Goal: Transaction & Acquisition: Purchase product/service

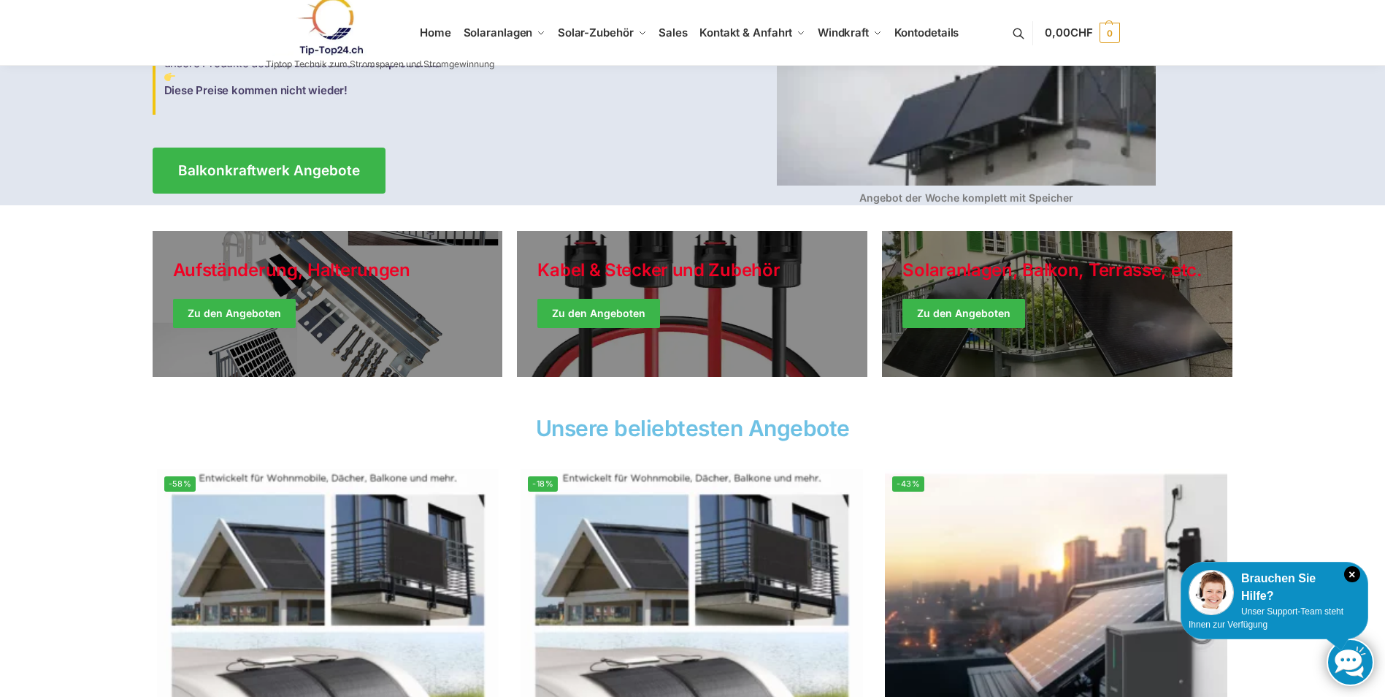
scroll to position [73, 0]
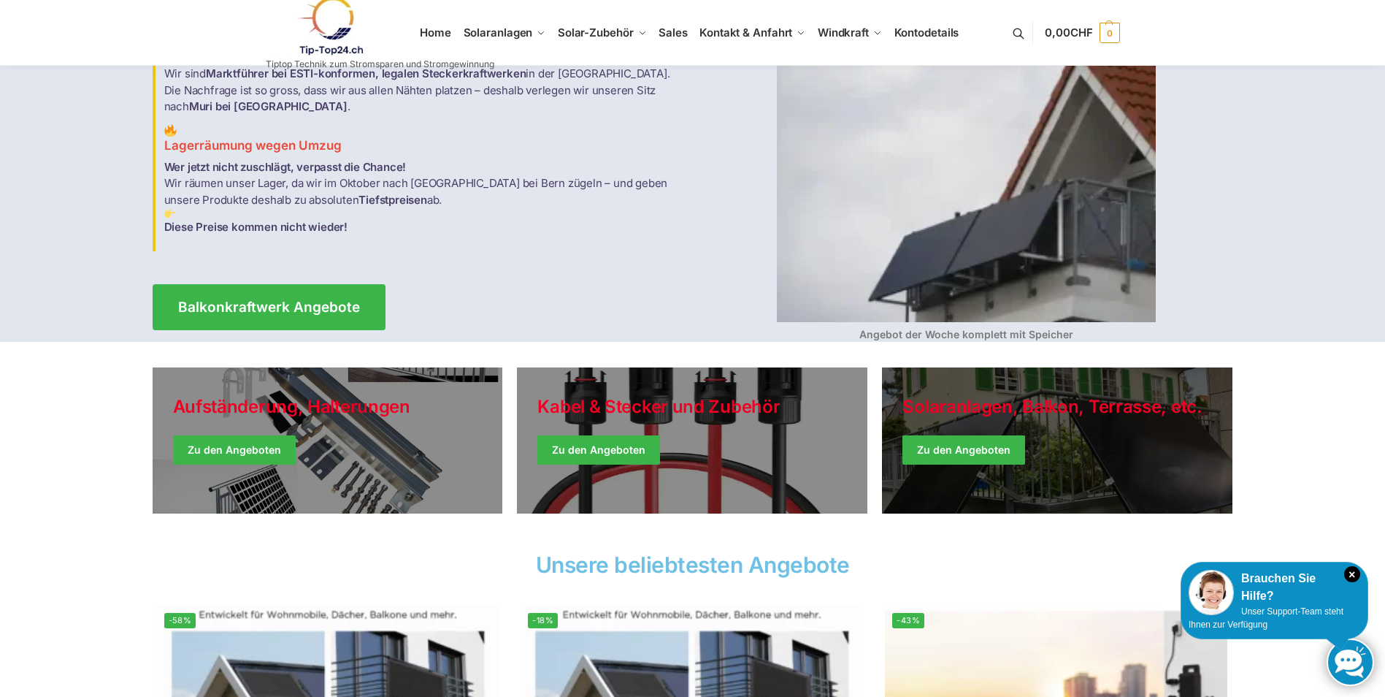
click at [979, 451] on link "Winter Jackets" at bounding box center [1057, 440] width 351 height 146
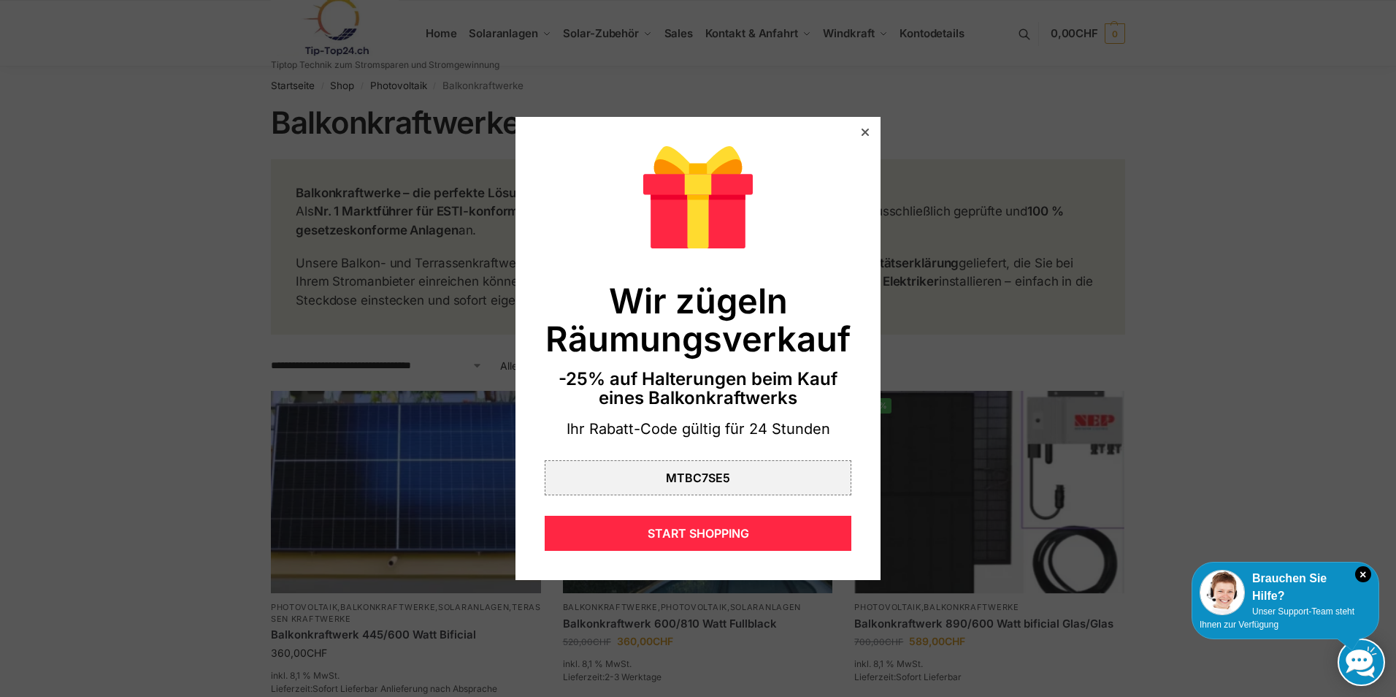
click at [859, 128] on div at bounding box center [865, 132] width 13 height 13
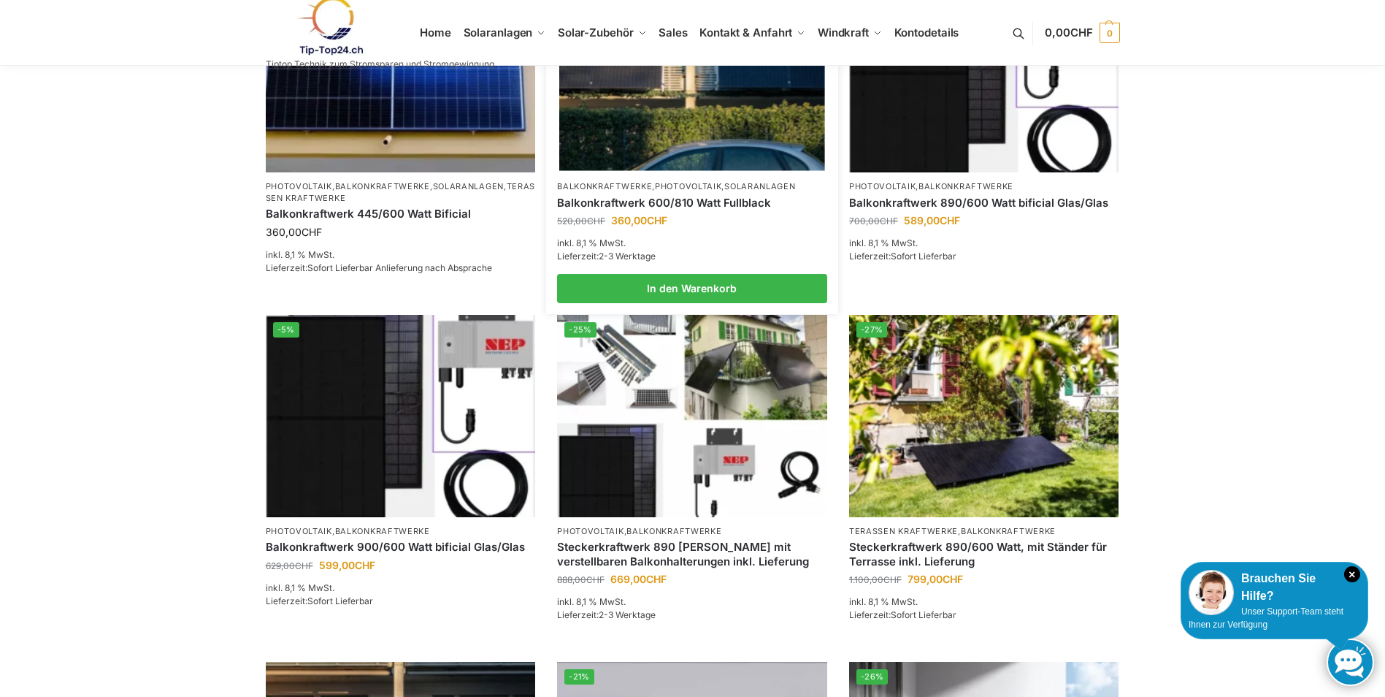
scroll to position [438, 0]
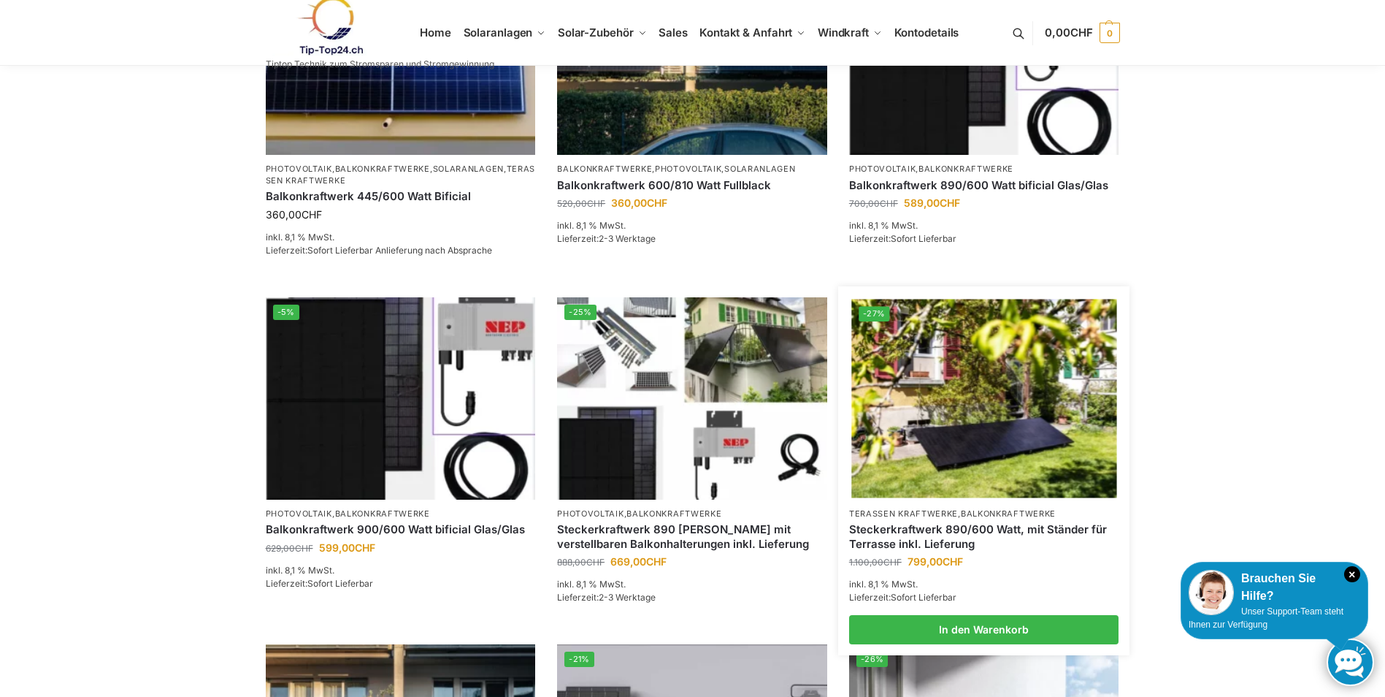
click at [940, 526] on link "Steckerkraftwerk 890/600 Watt, mit Ständer für Terrasse inkl. Lieferung" at bounding box center [984, 536] width 270 height 28
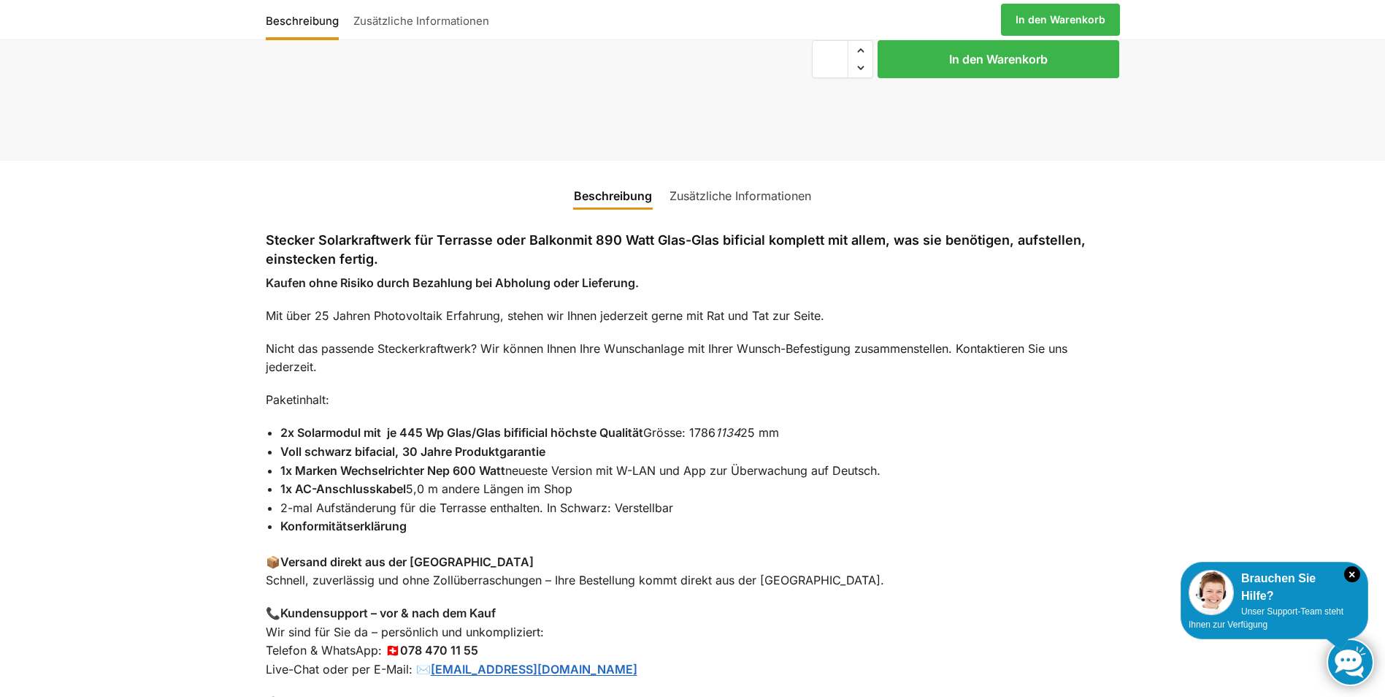
scroll to position [730, 0]
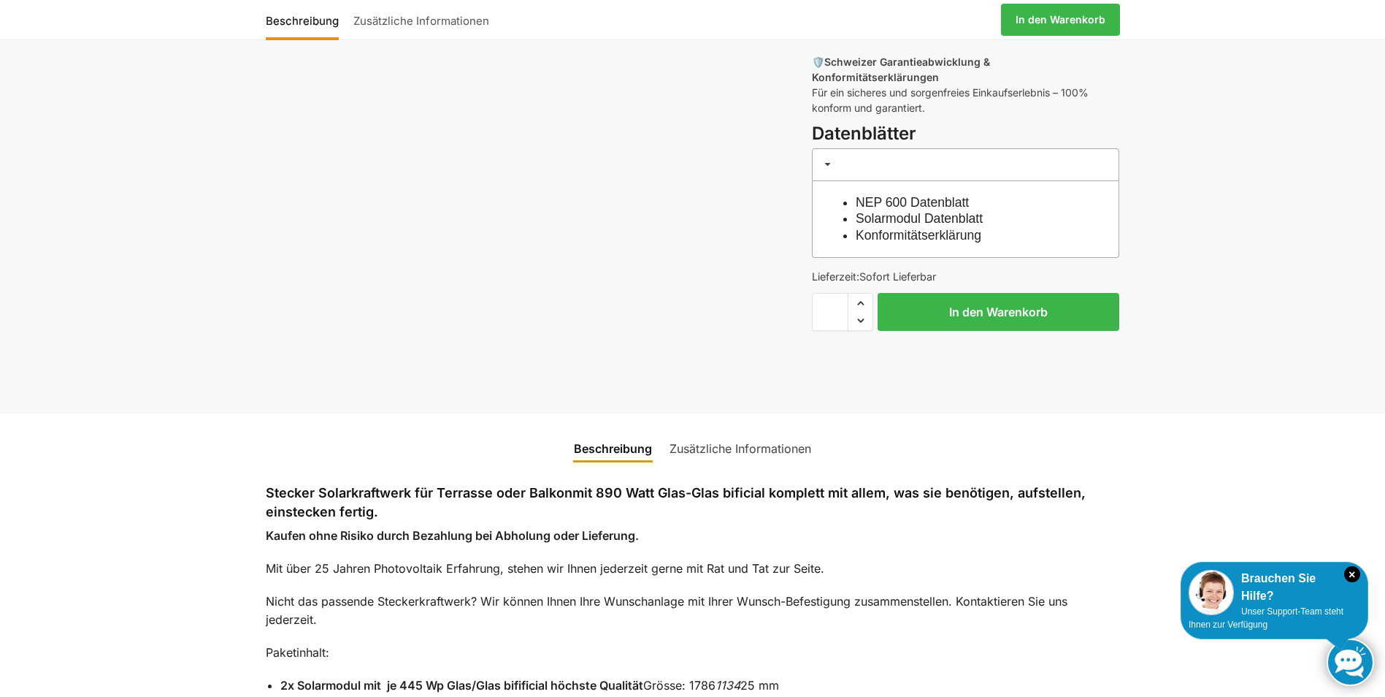
click at [770, 431] on link "Zusätzliche Informationen" at bounding box center [740, 448] width 159 height 35
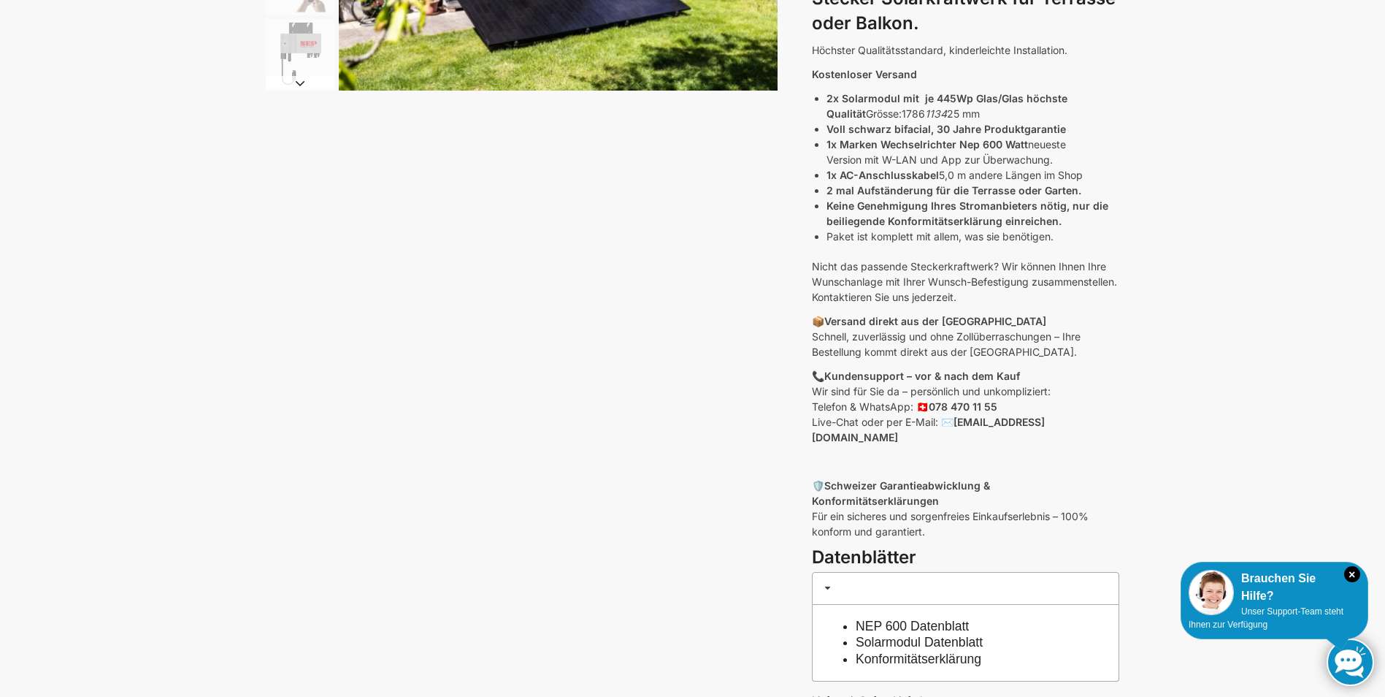
scroll to position [0, 0]
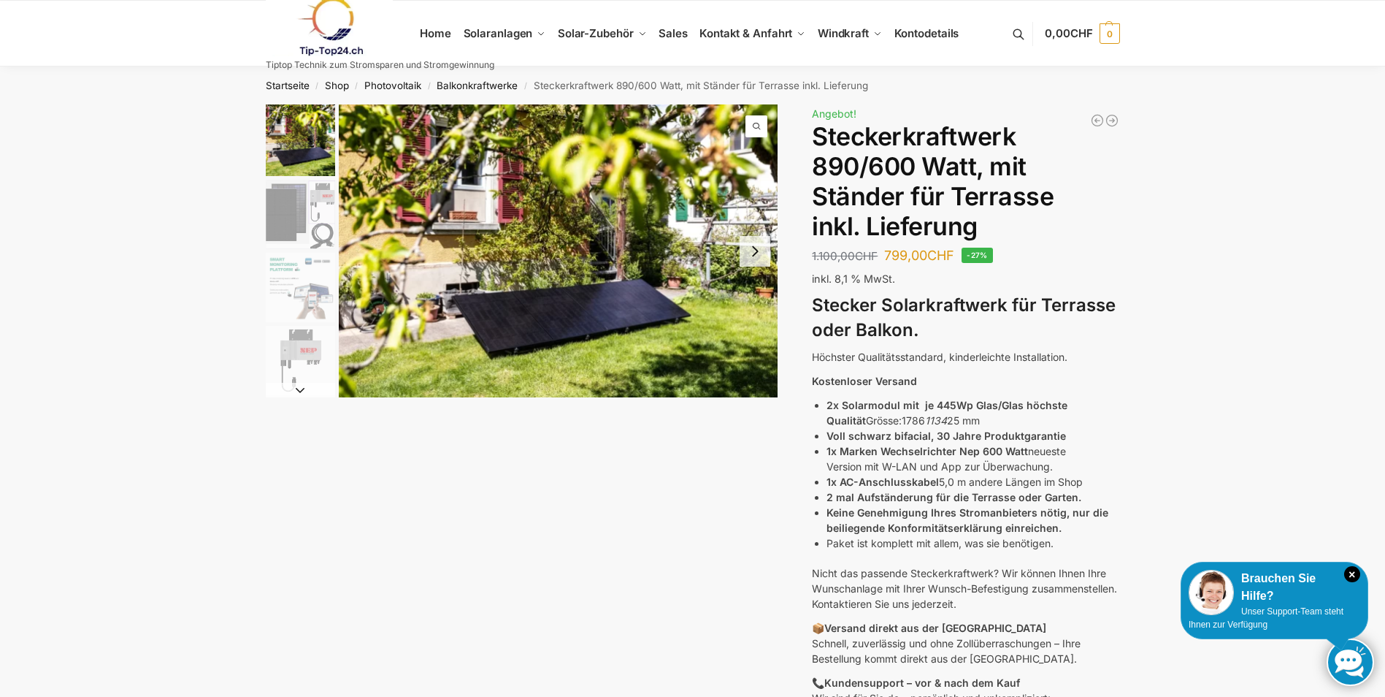
click at [296, 227] on img "2 / 10" at bounding box center [300, 214] width 69 height 69
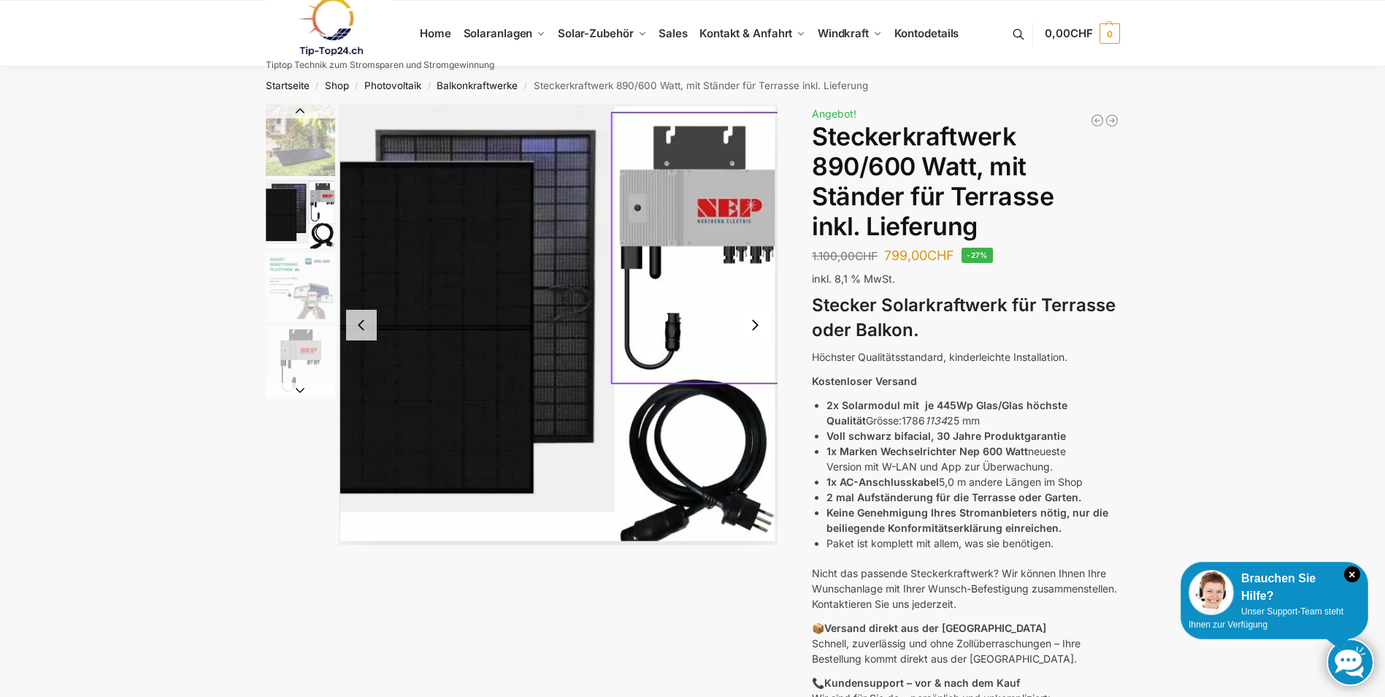
click at [294, 289] on img "3 / 10" at bounding box center [300, 287] width 69 height 69
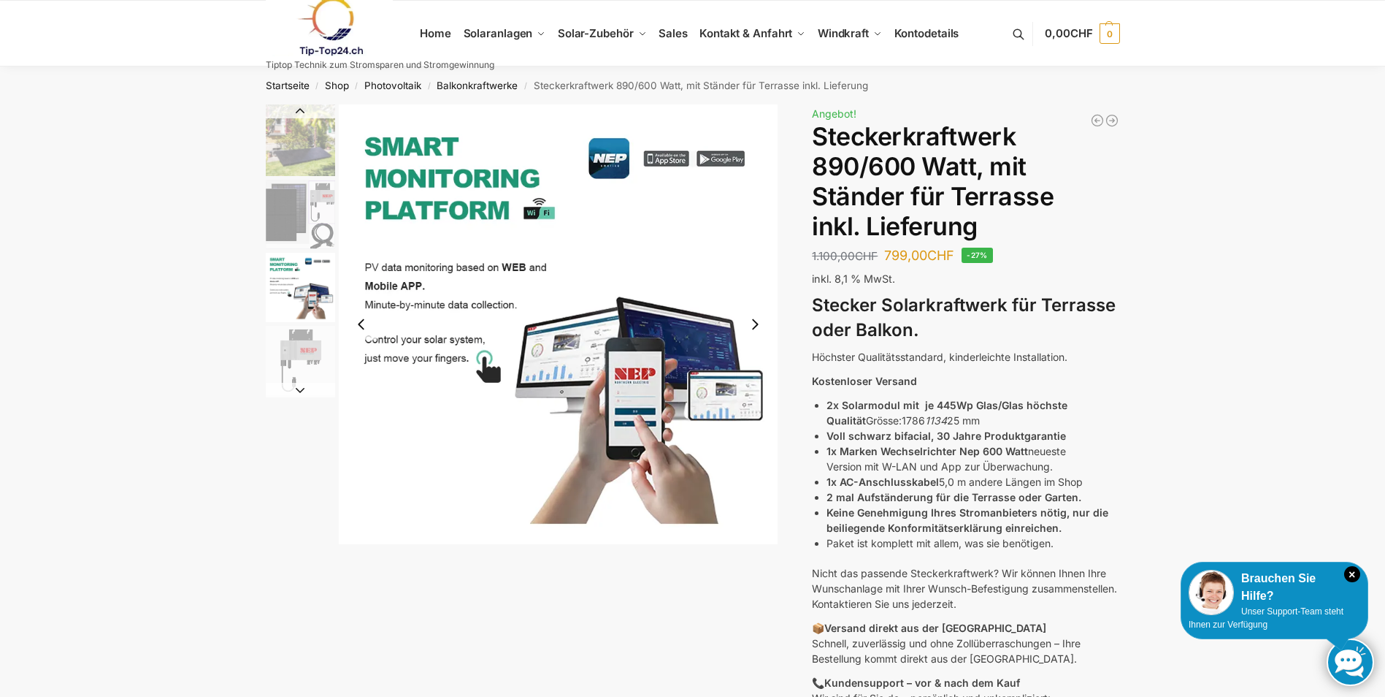
click at [294, 364] on img "4 / 10" at bounding box center [300, 360] width 69 height 69
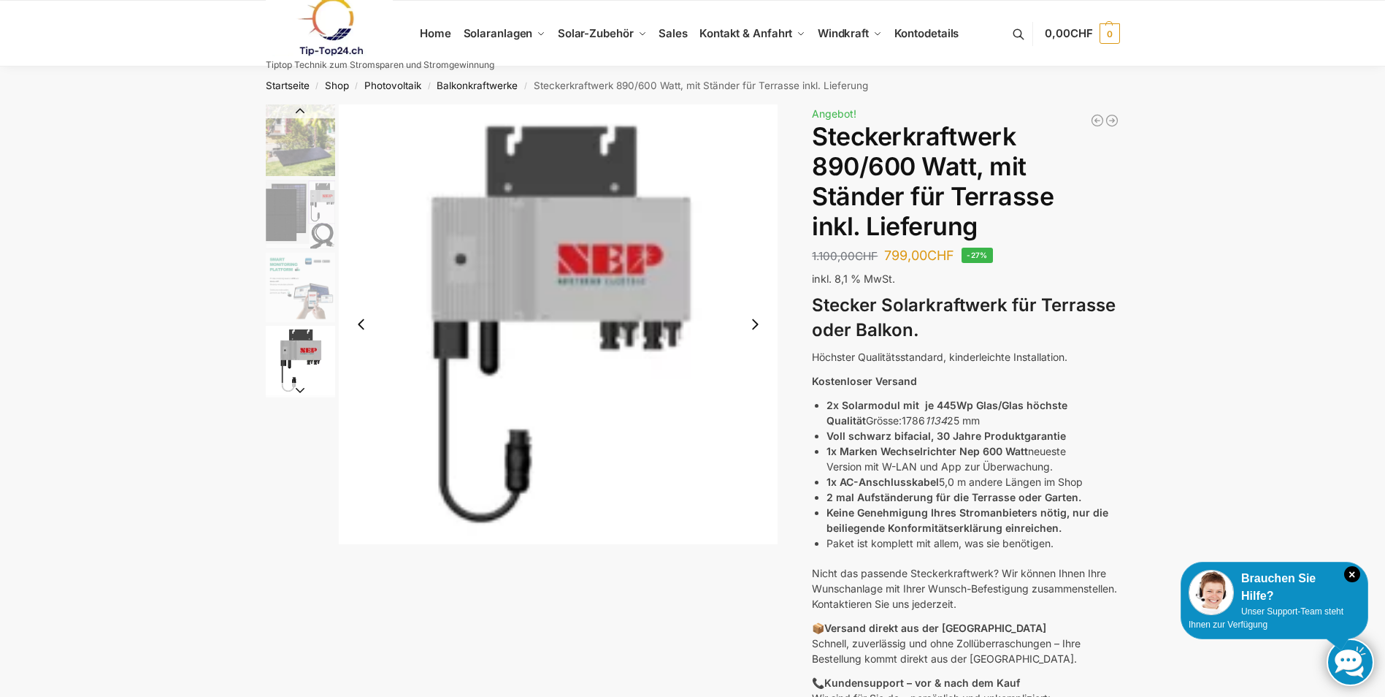
click at [274, 151] on img "1 / 10" at bounding box center [300, 140] width 69 height 72
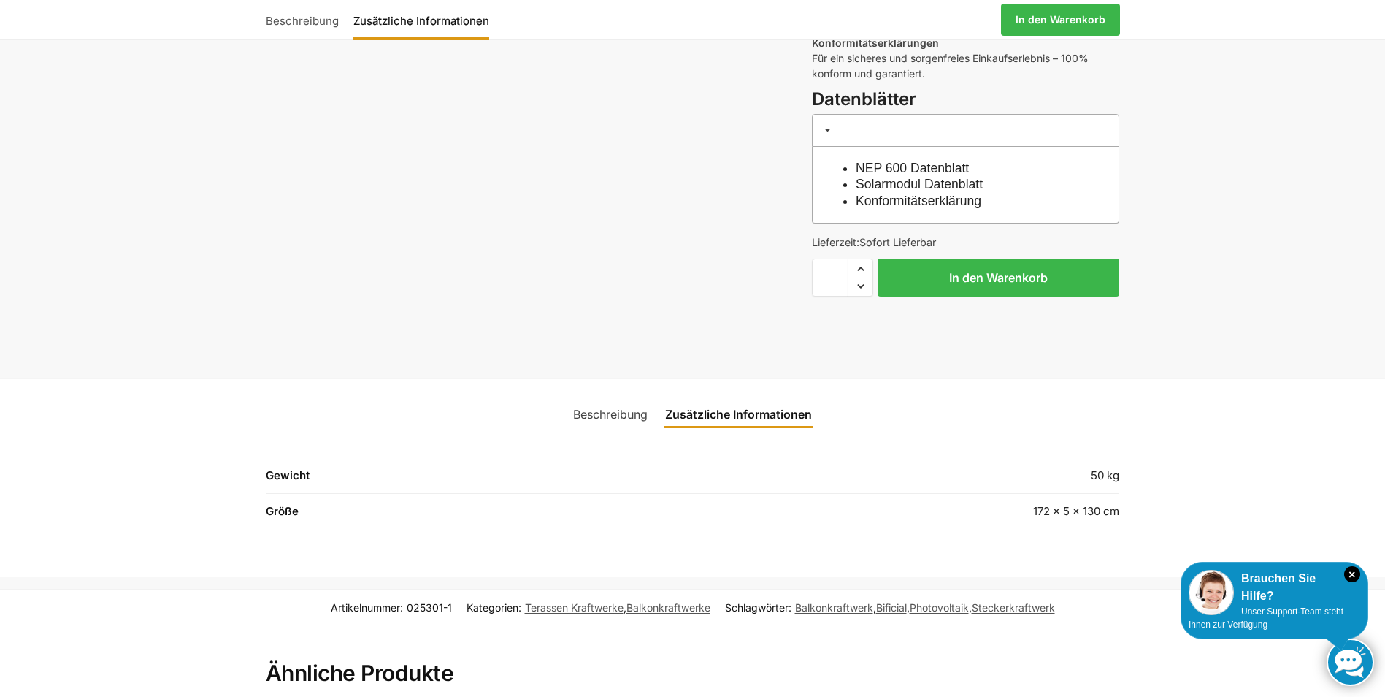
scroll to position [876, 0]
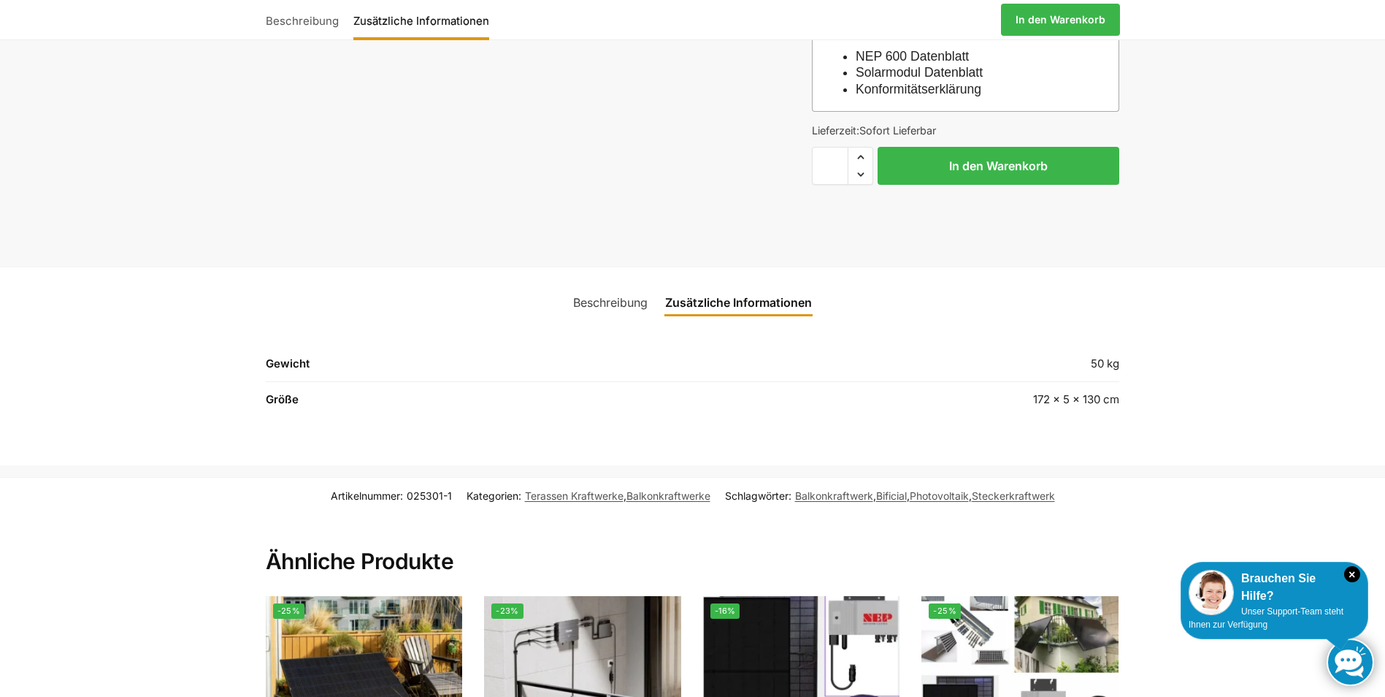
click at [597, 285] on link "Beschreibung" at bounding box center [611, 302] width 92 height 35
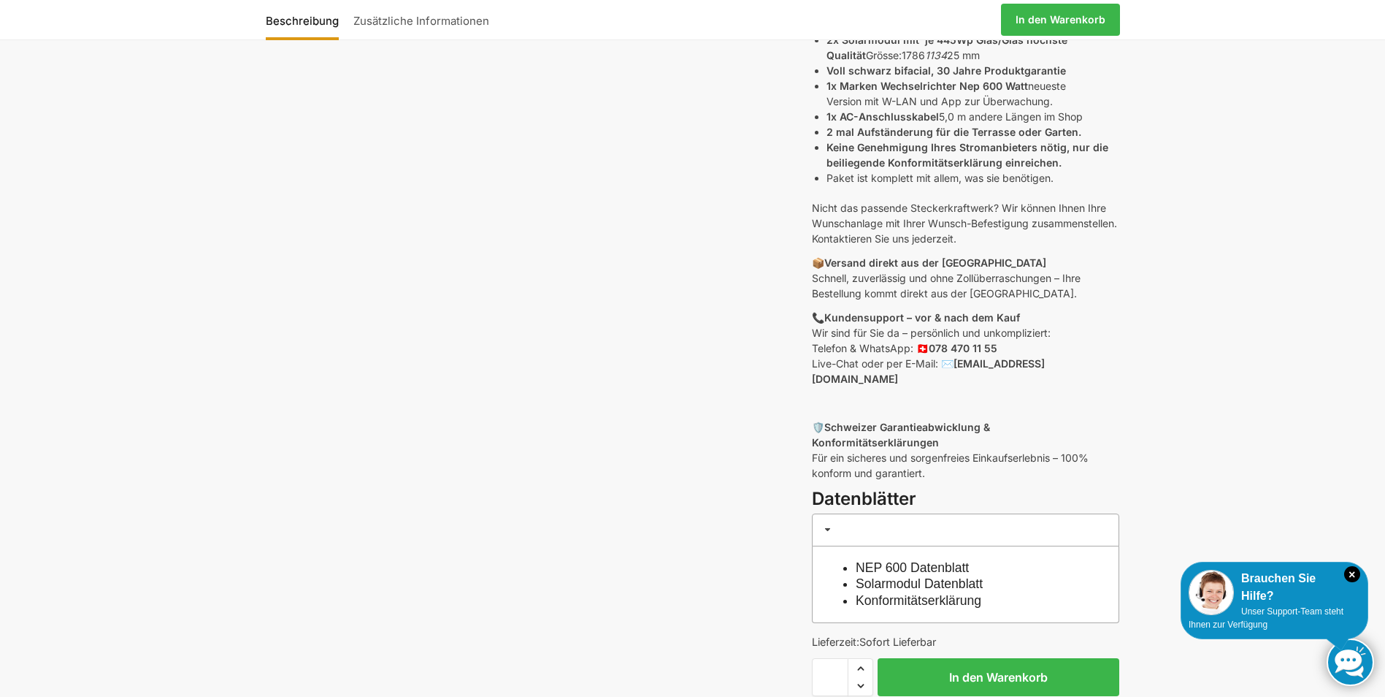
scroll to position [0, 0]
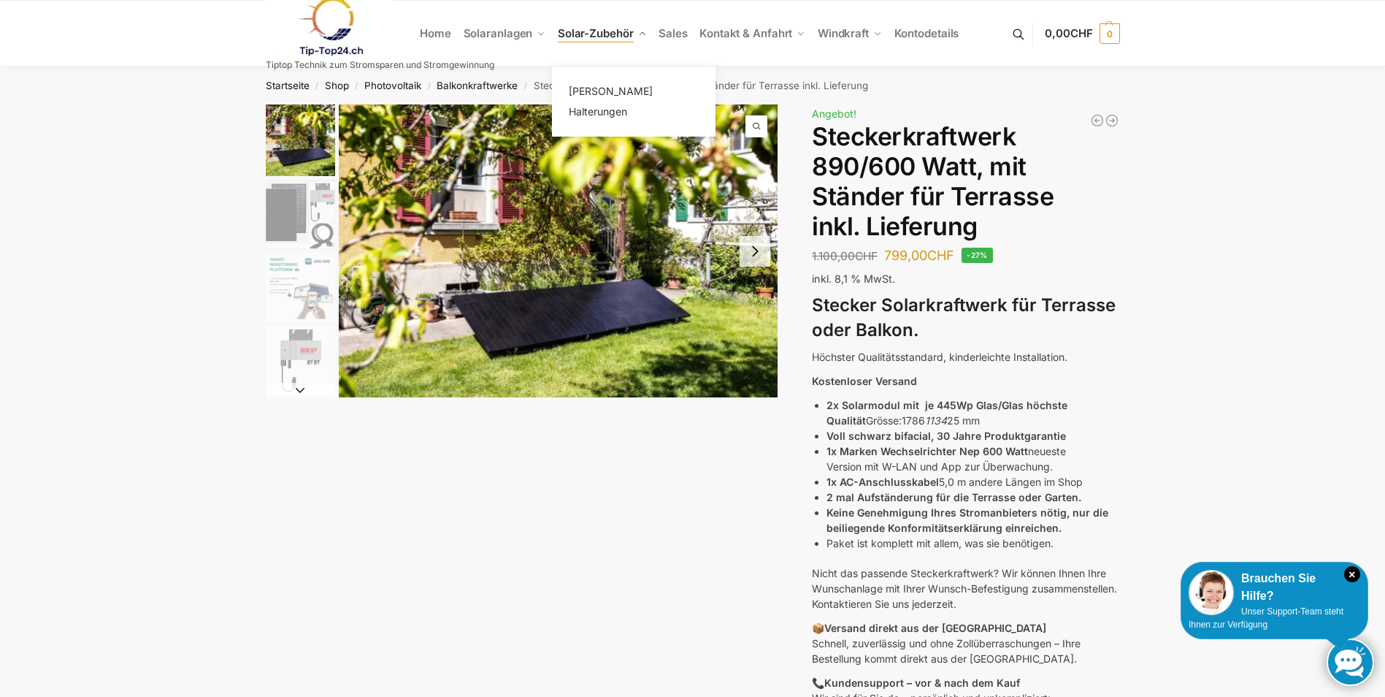
click at [592, 39] on span "Solar-Zubehör" at bounding box center [596, 33] width 76 height 14
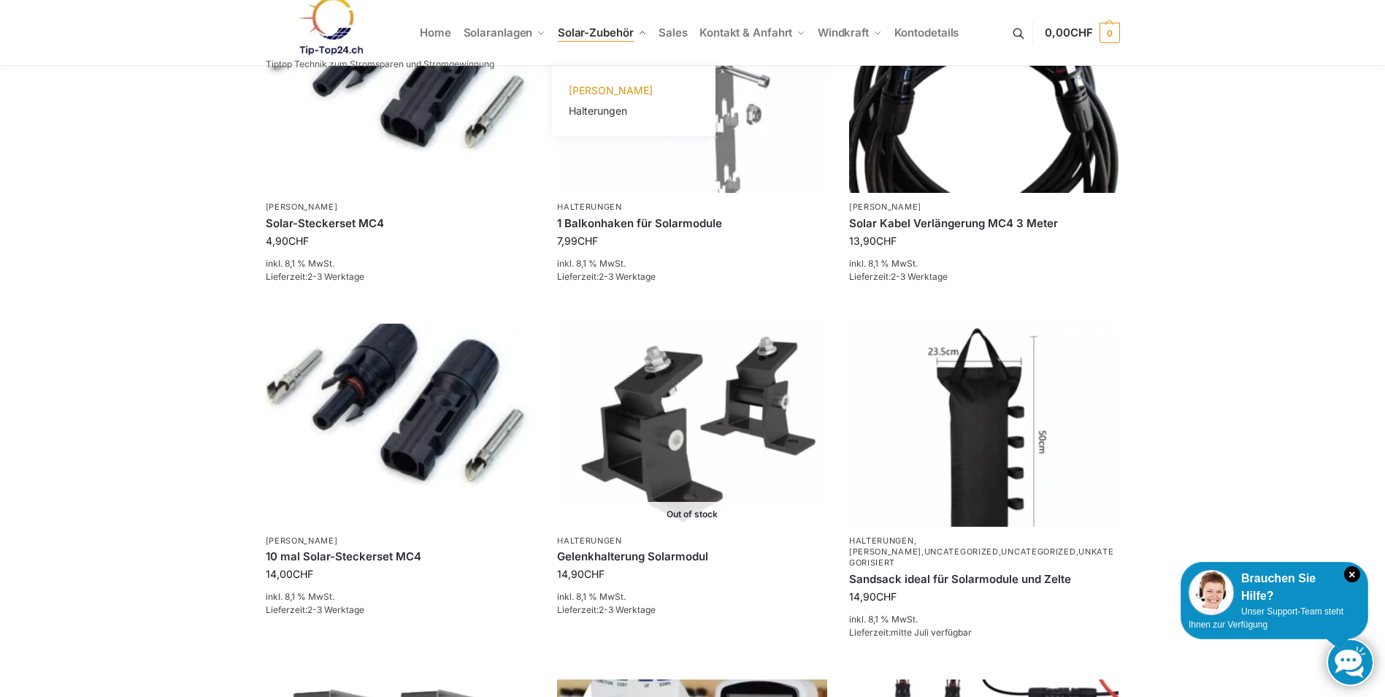
scroll to position [292, 0]
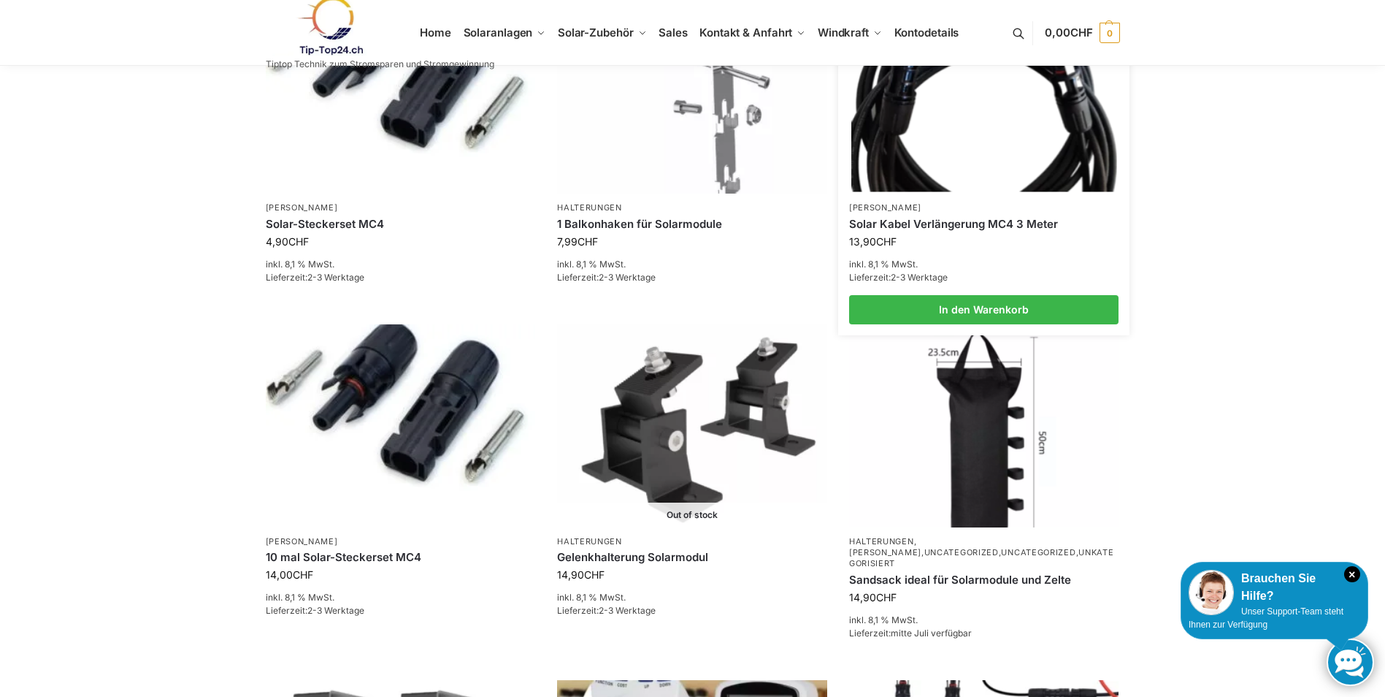
click at [878, 217] on link "Solar Kabel Verlängerung MC4 3 Meter" at bounding box center [984, 224] width 270 height 15
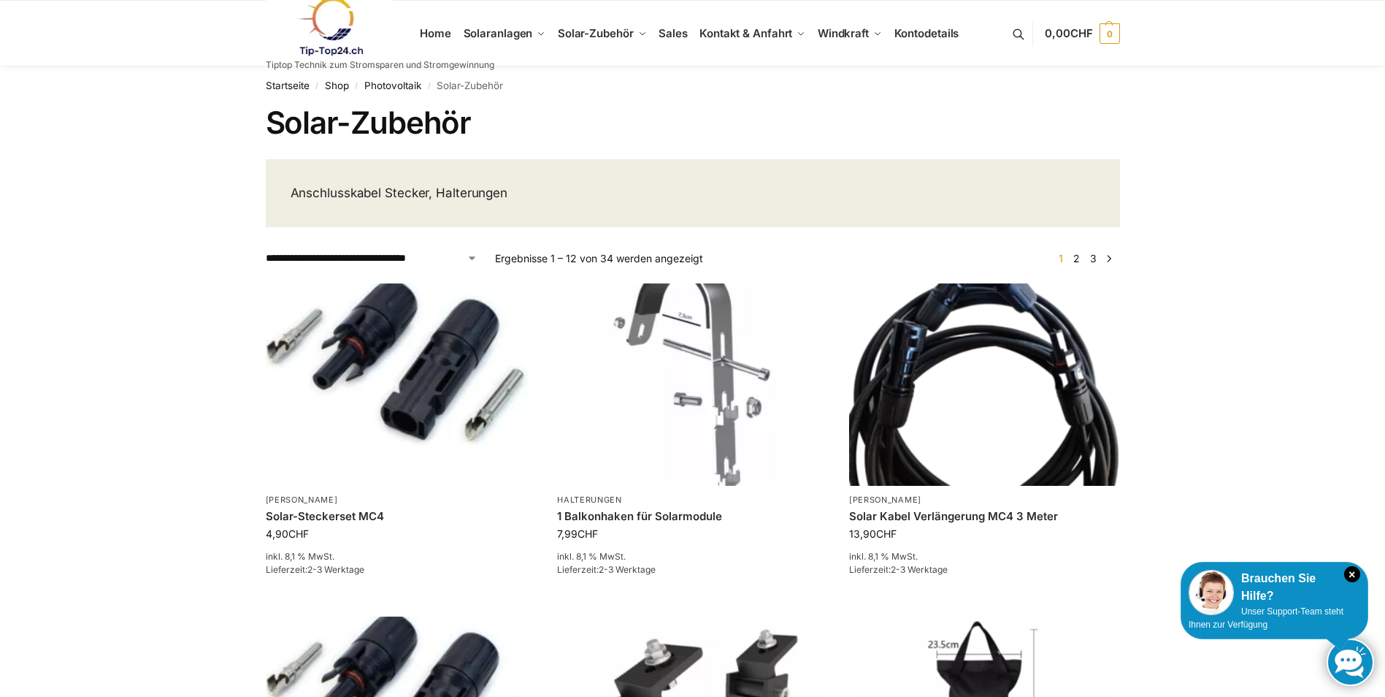
scroll to position [292, 0]
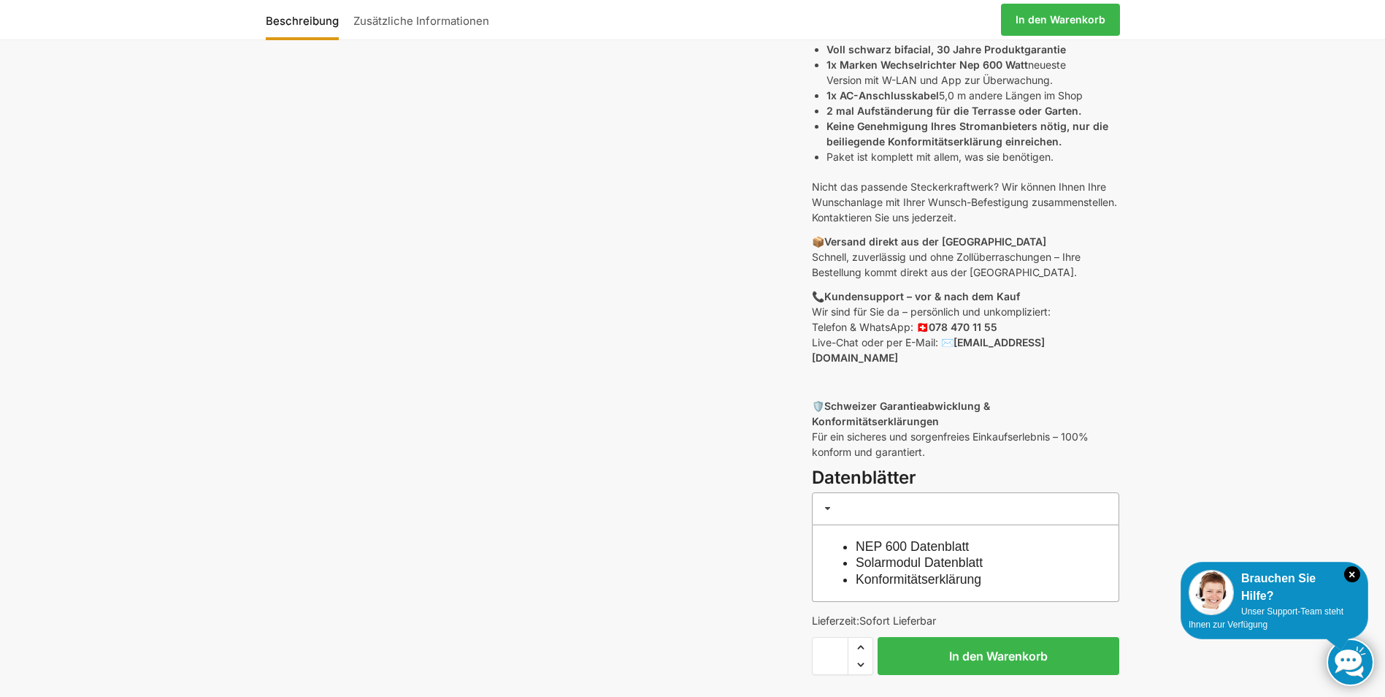
scroll to position [511, 0]
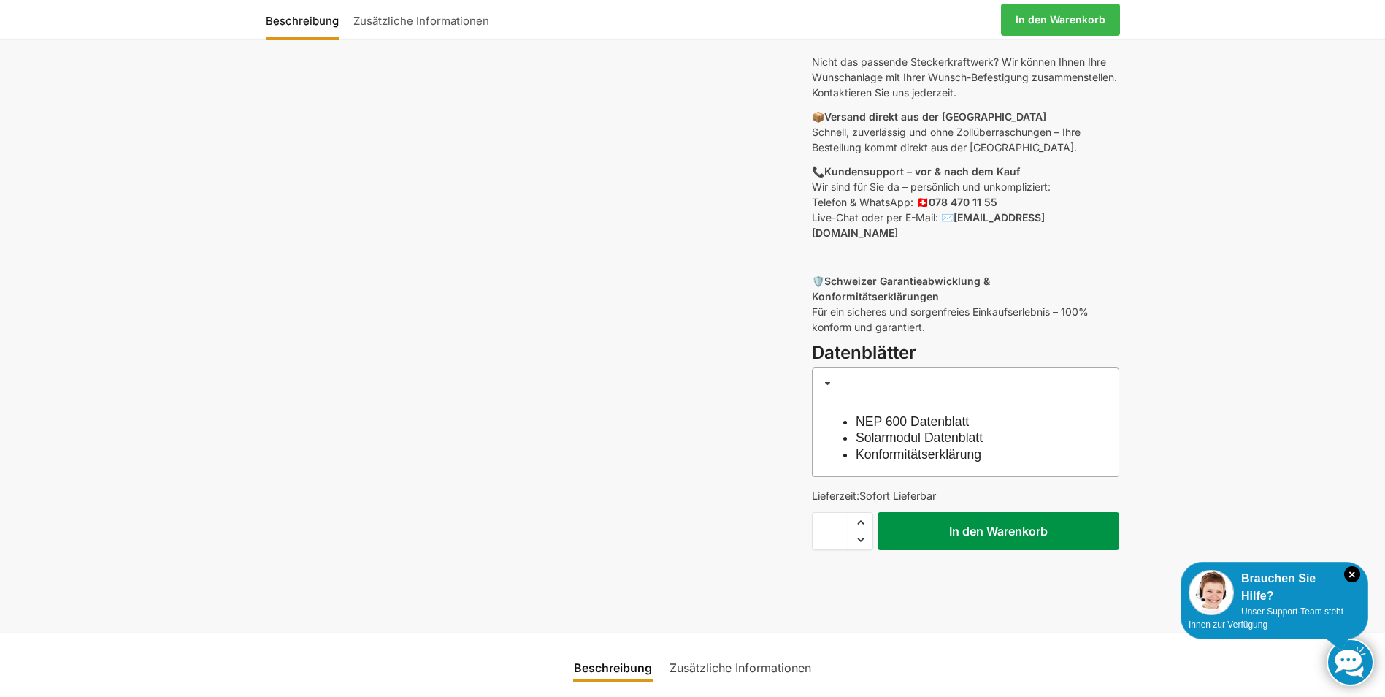
click at [972, 512] on button "In den Warenkorb" at bounding box center [999, 531] width 242 height 38
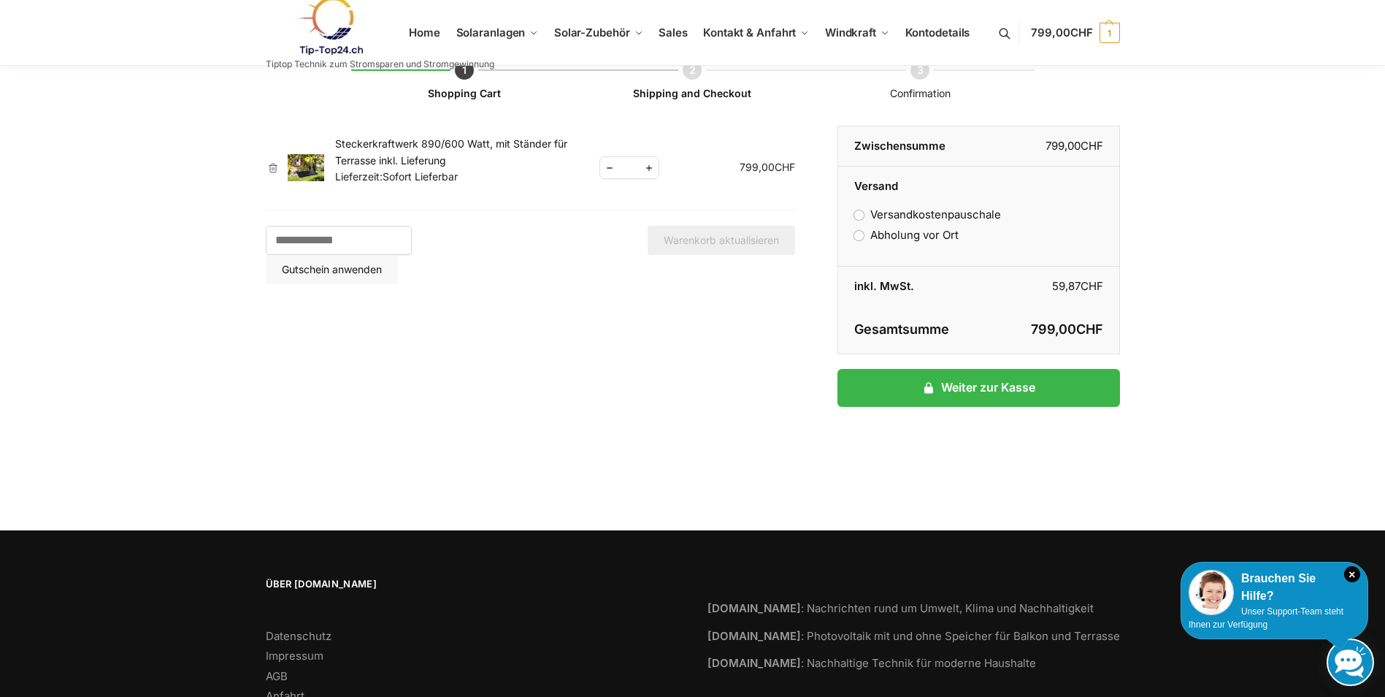
scroll to position [149, 0]
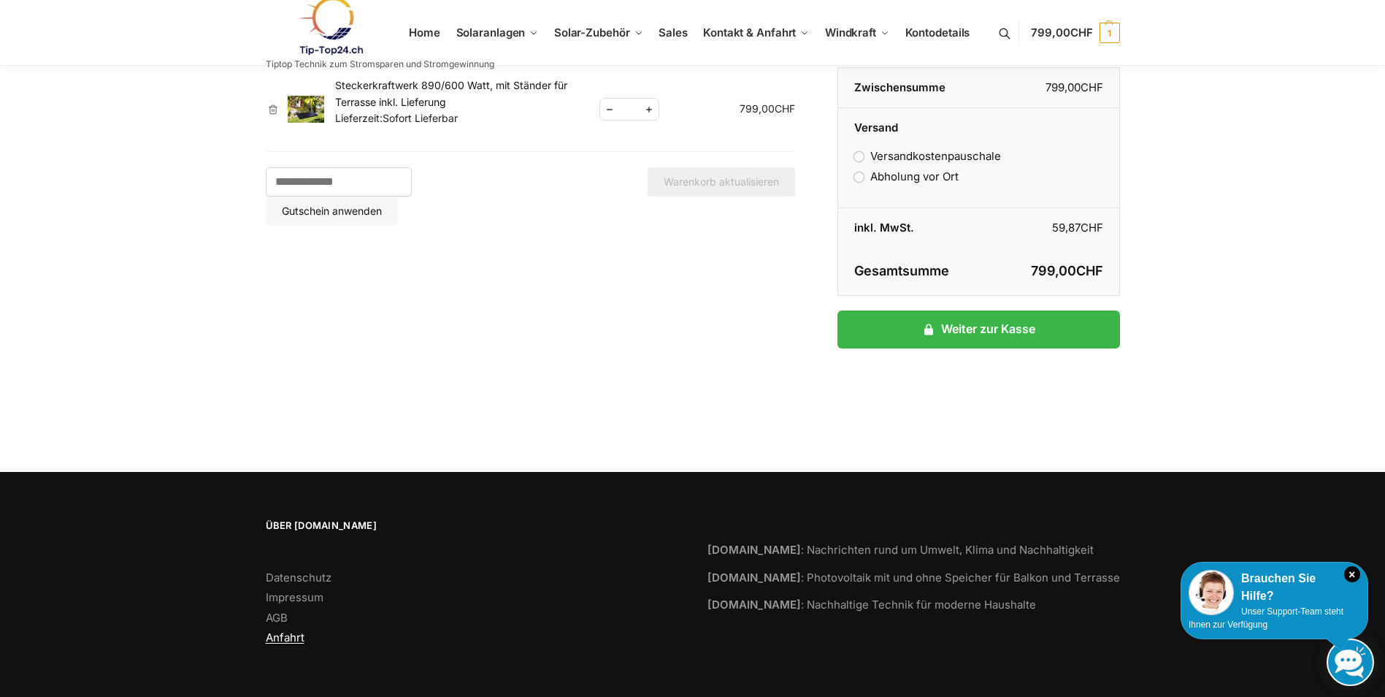
click at [287, 637] on link "Anfahrt" at bounding box center [285, 637] width 39 height 14
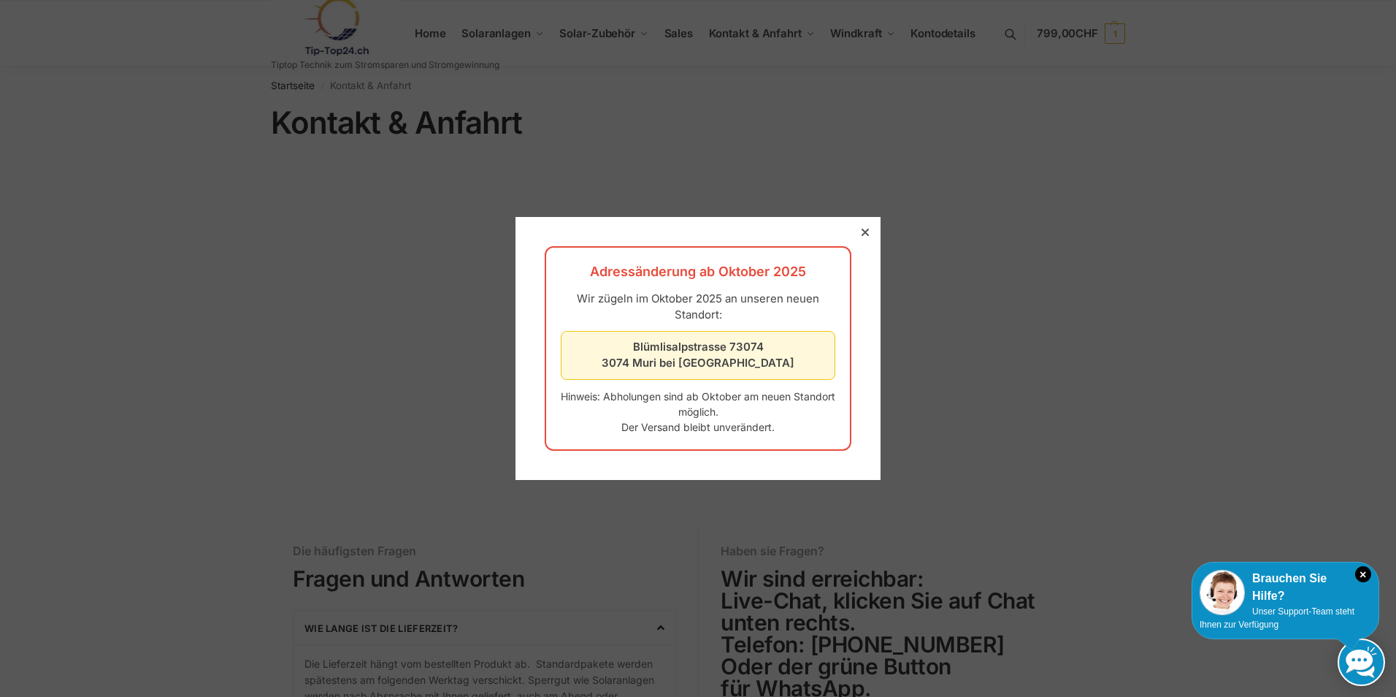
click at [862, 232] on icon at bounding box center [865, 232] width 7 height 7
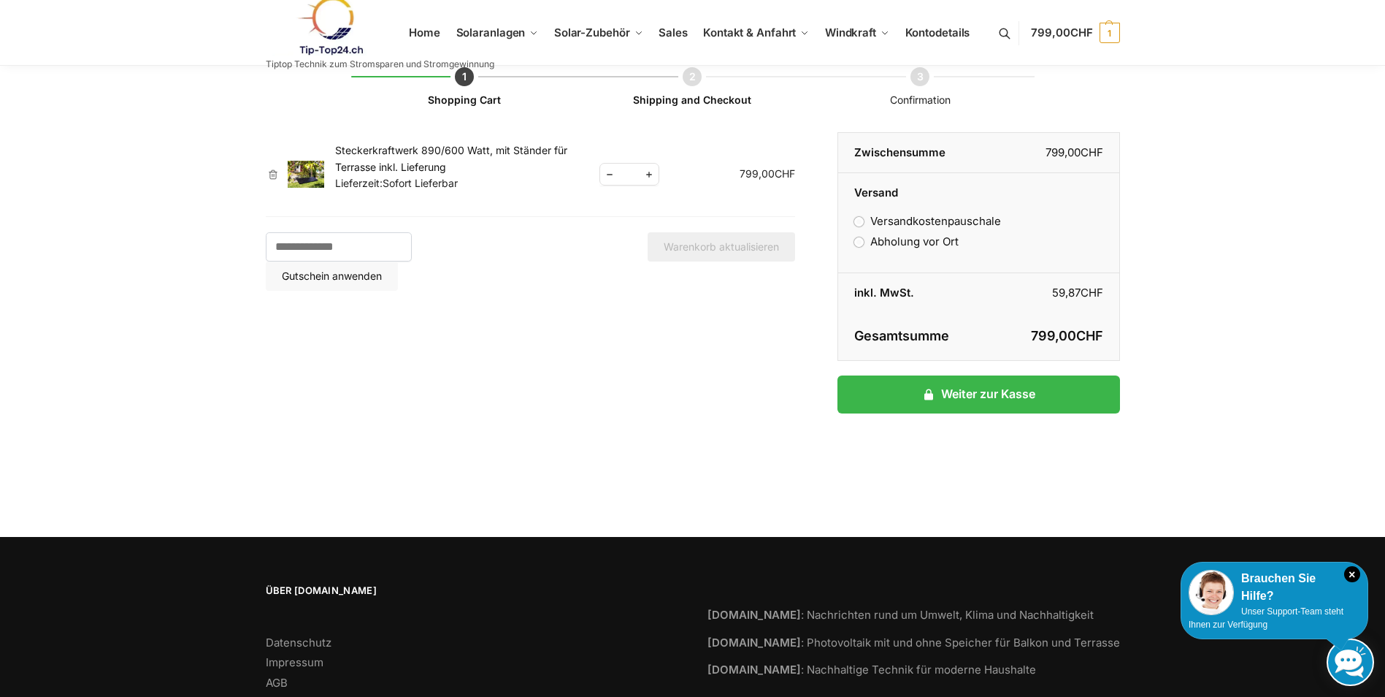
click at [394, 161] on link "Steckerkraftwerk 890/600 Watt, mit Ständer für Terrasse inkl. Lieferung" at bounding box center [451, 158] width 232 height 28
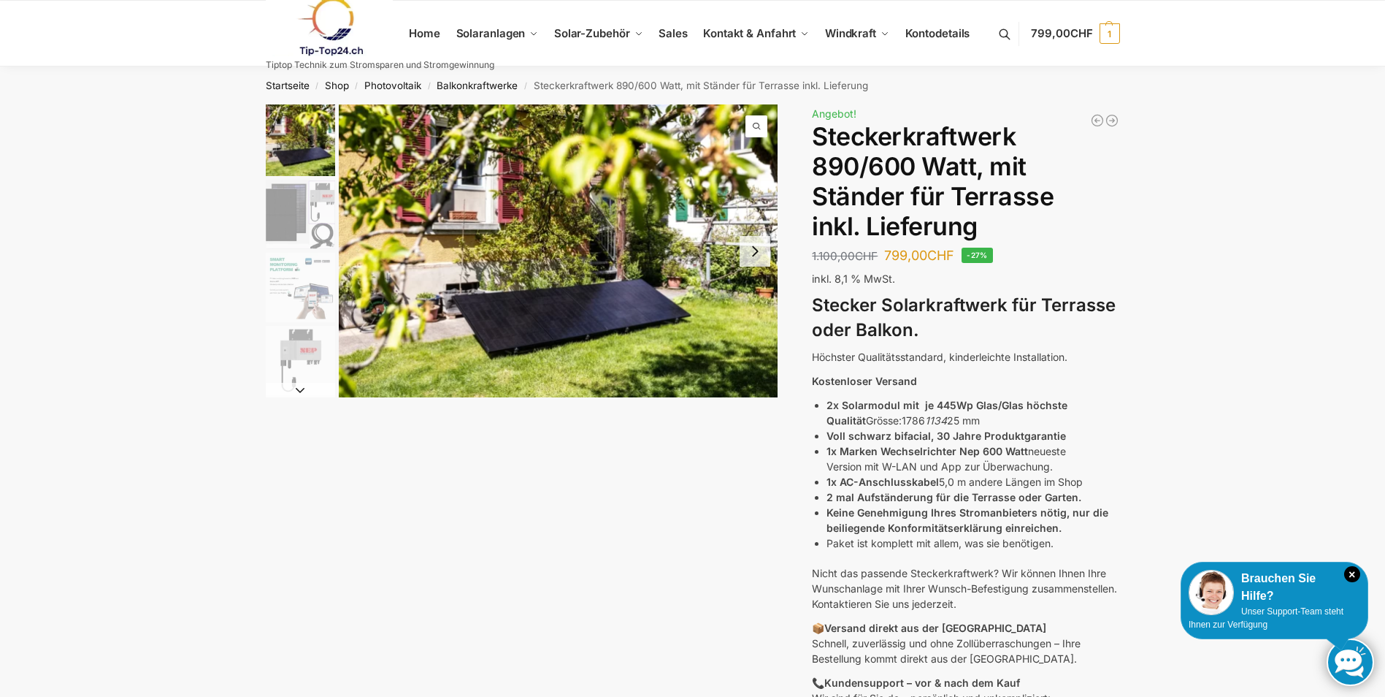
click at [508, 348] on img "1 / 10" at bounding box center [559, 250] width 440 height 293
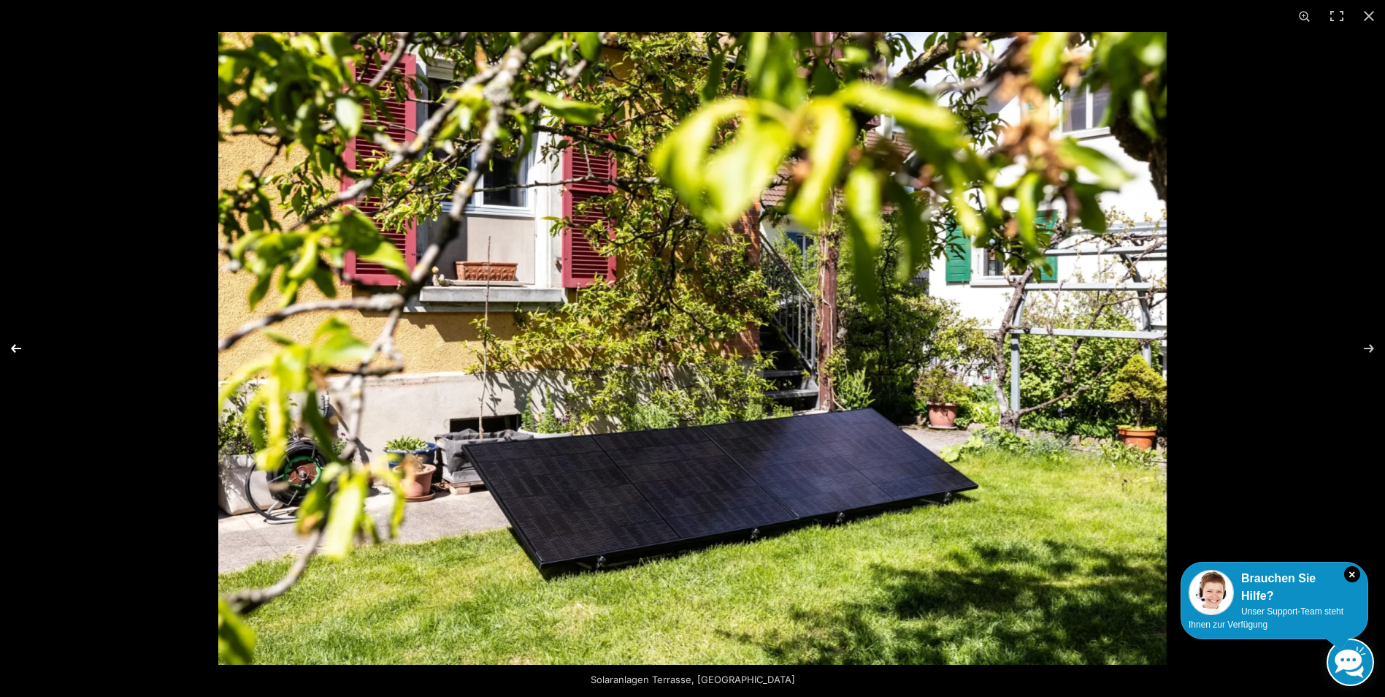
click at [19, 347] on button "Previous (arrow left)" at bounding box center [25, 348] width 51 height 73
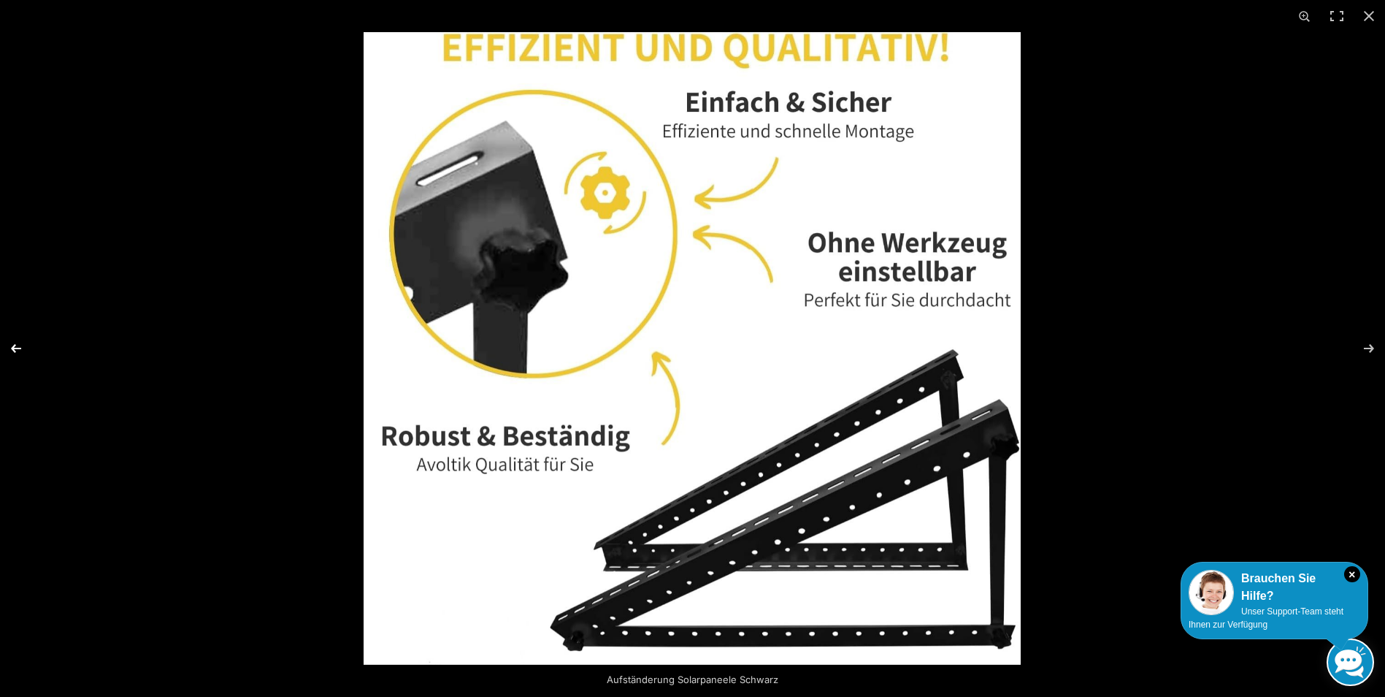
click at [15, 343] on button "Previous (arrow left)" at bounding box center [25, 348] width 51 height 73
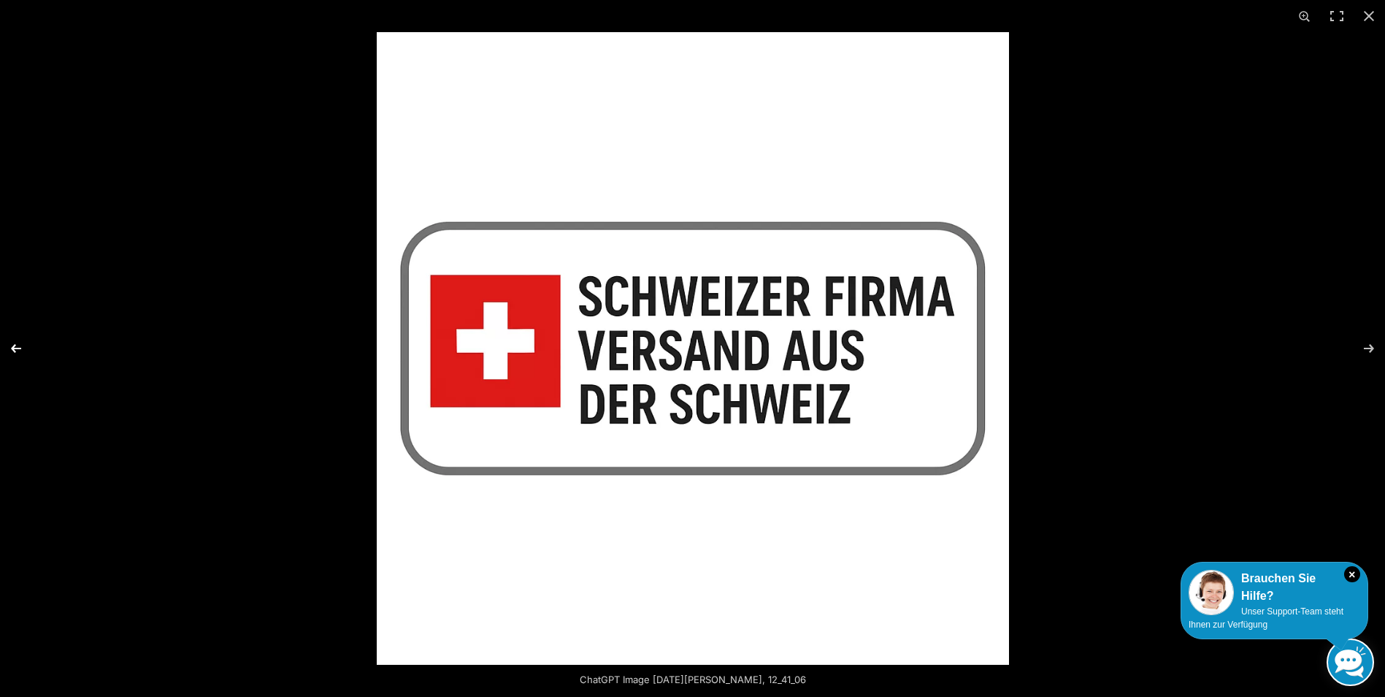
click at [15, 342] on button "Previous (arrow left)" at bounding box center [25, 348] width 51 height 73
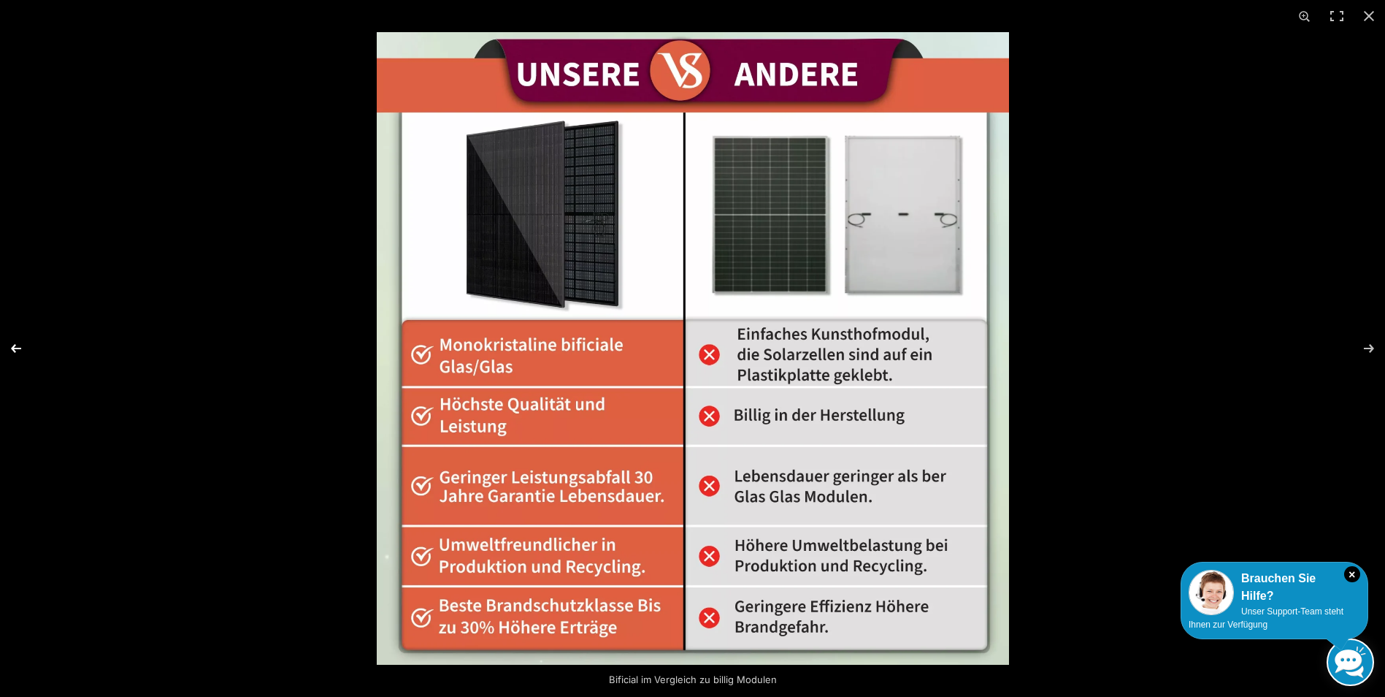
click at [20, 340] on button "Previous (arrow left)" at bounding box center [25, 348] width 51 height 73
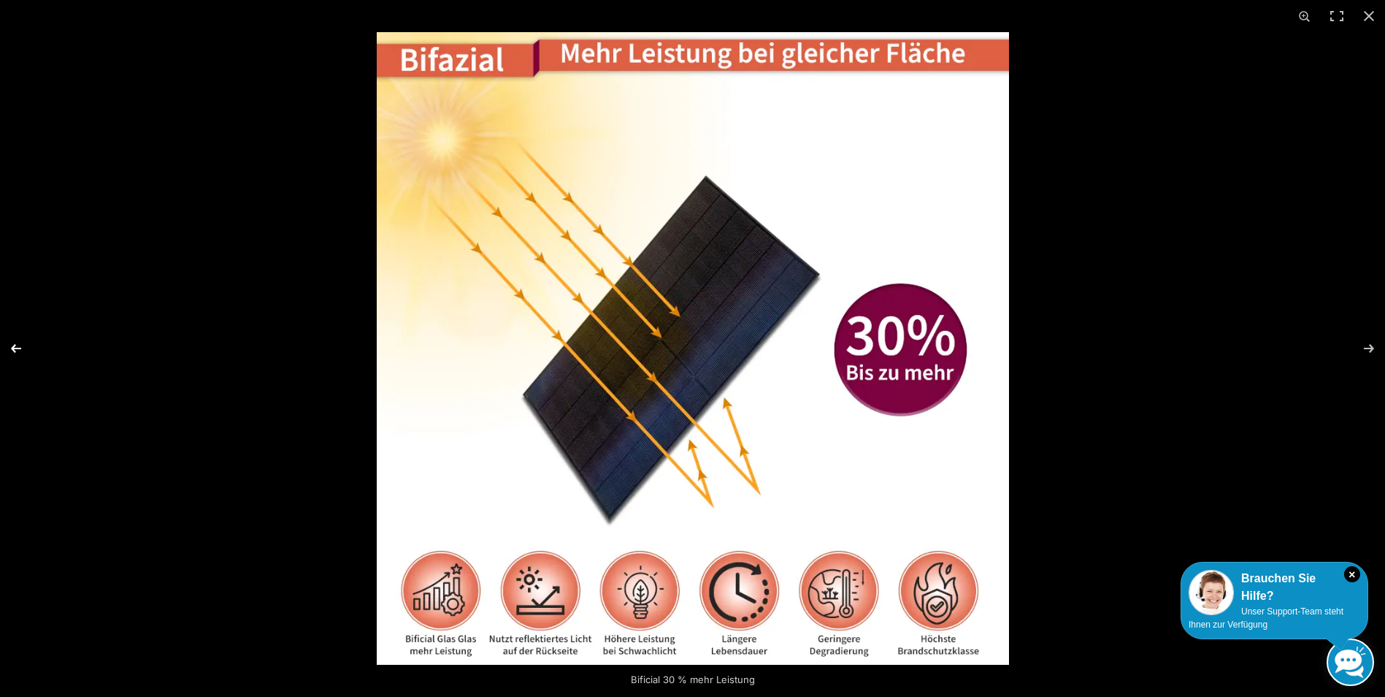
click at [20, 340] on button "Previous (arrow left)" at bounding box center [25, 348] width 51 height 73
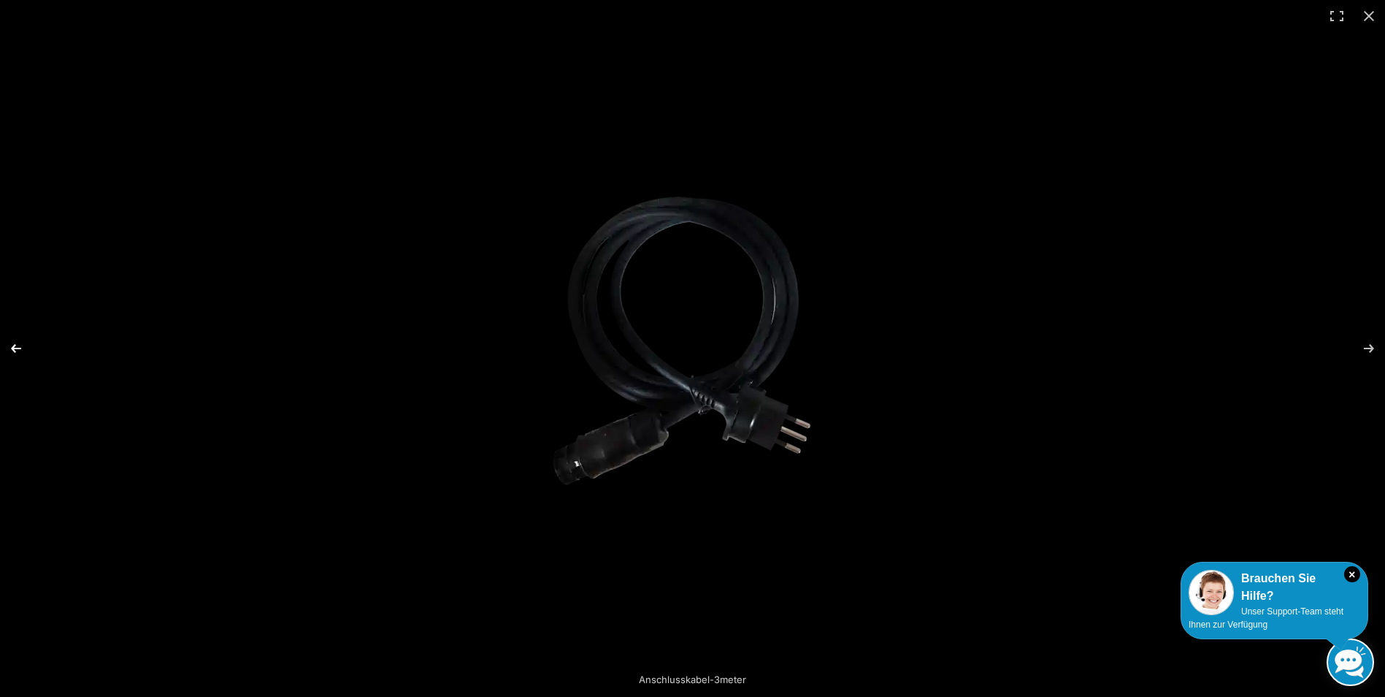
click at [20, 340] on button "Previous (arrow left)" at bounding box center [25, 348] width 51 height 73
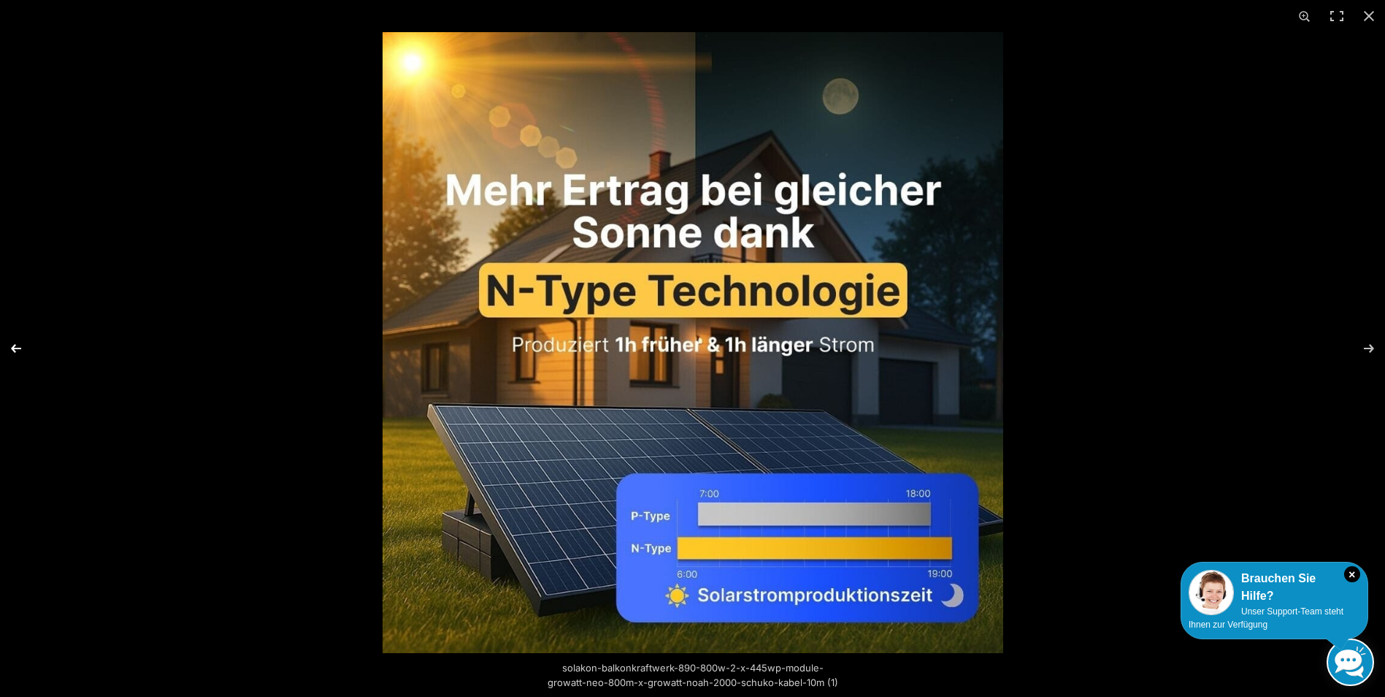
click at [20, 334] on button "Previous (arrow left)" at bounding box center [25, 348] width 51 height 73
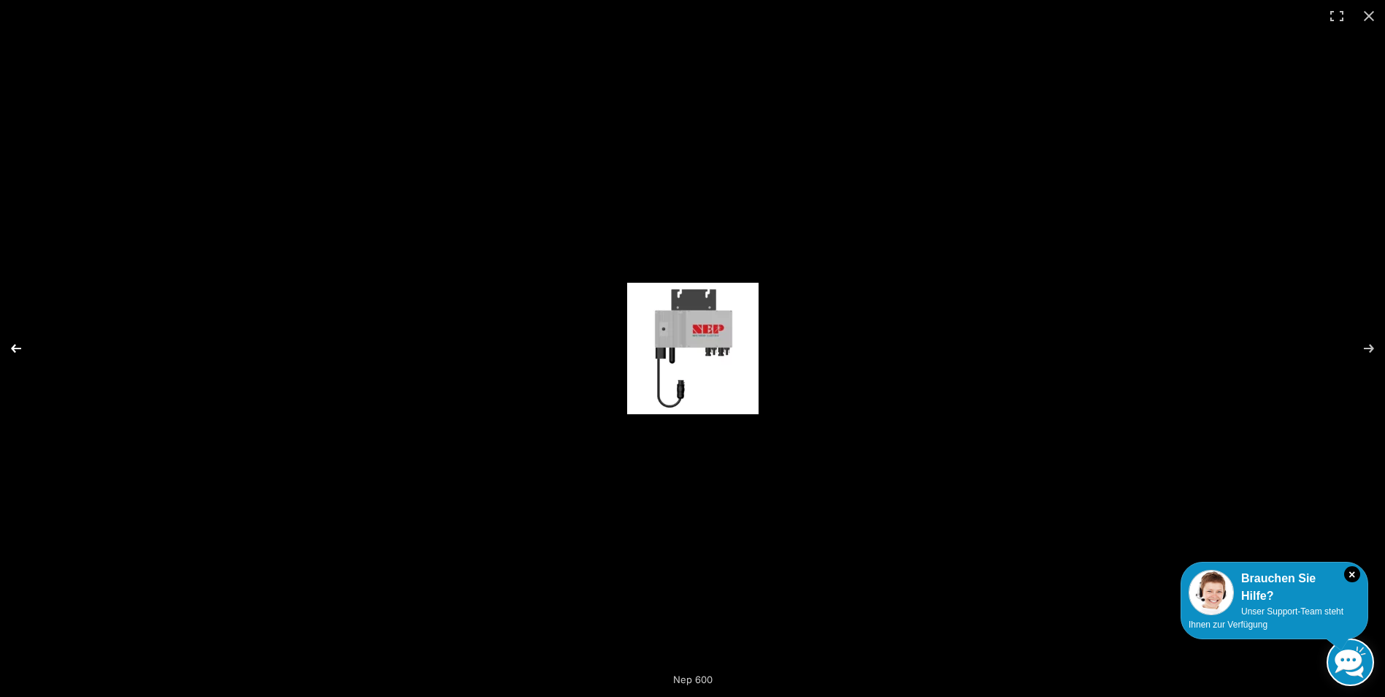
click at [17, 339] on button "Previous (arrow left)" at bounding box center [25, 348] width 51 height 73
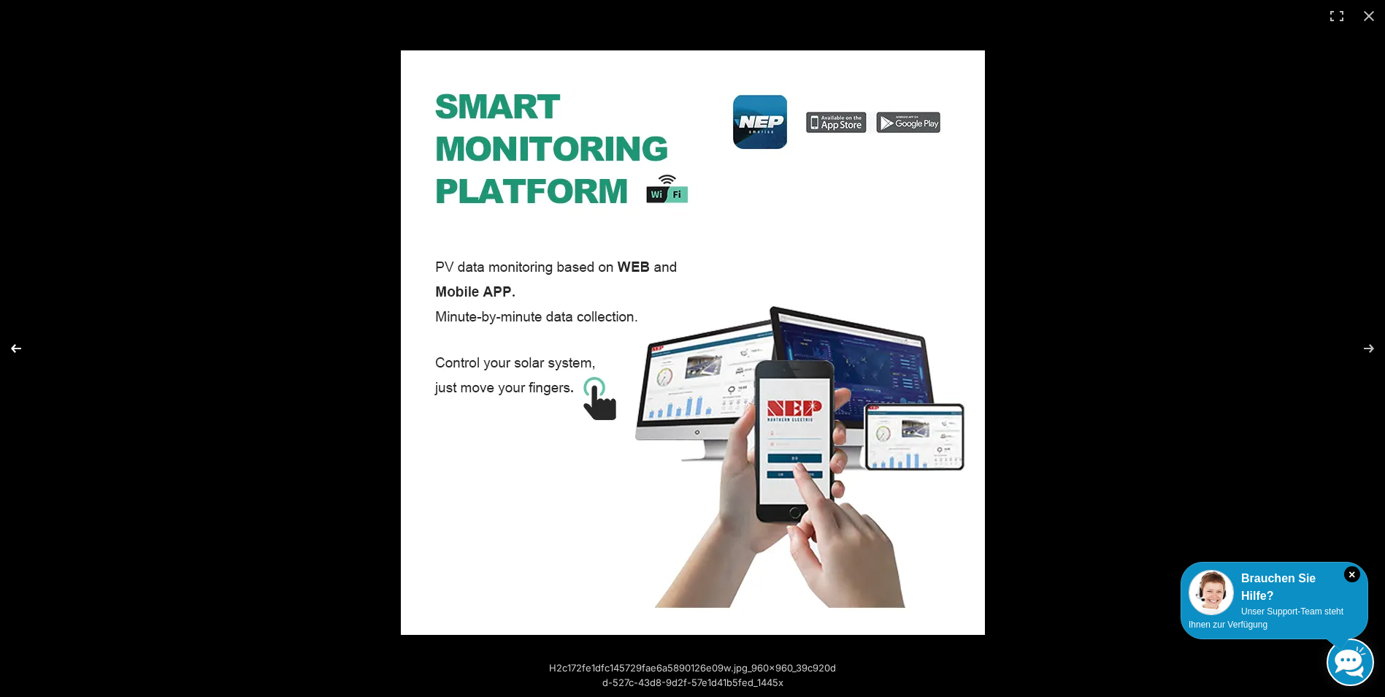
click at [5, 332] on button "Previous (arrow left)" at bounding box center [25, 348] width 51 height 73
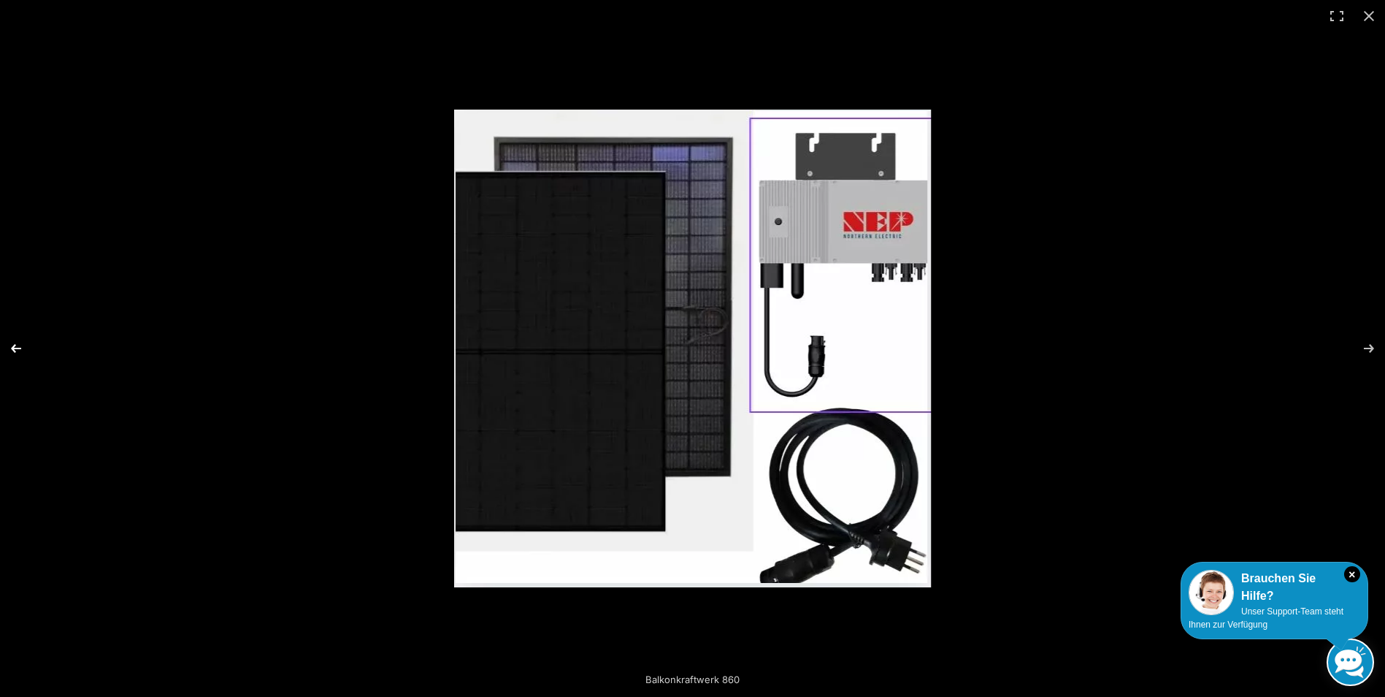
click at [15, 343] on button "Previous (arrow left)" at bounding box center [25, 348] width 51 height 73
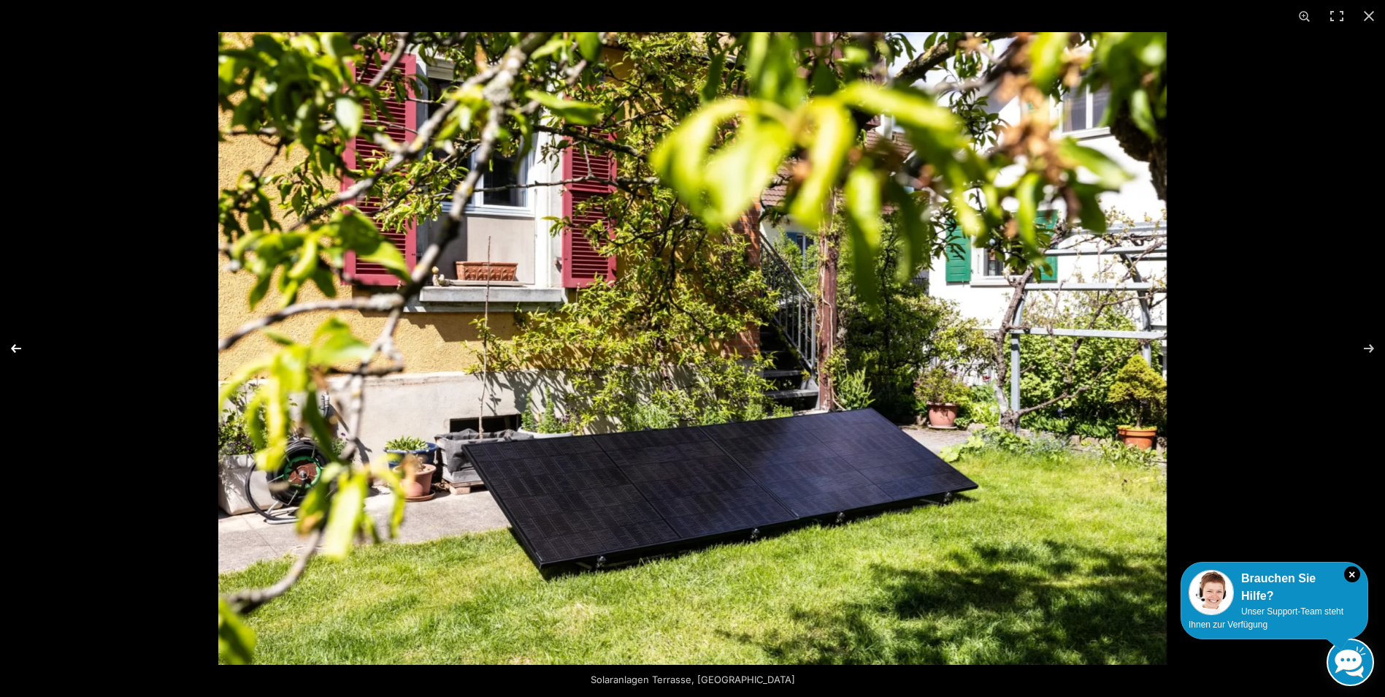
click at [12, 344] on button "Previous (arrow left)" at bounding box center [25, 348] width 51 height 73
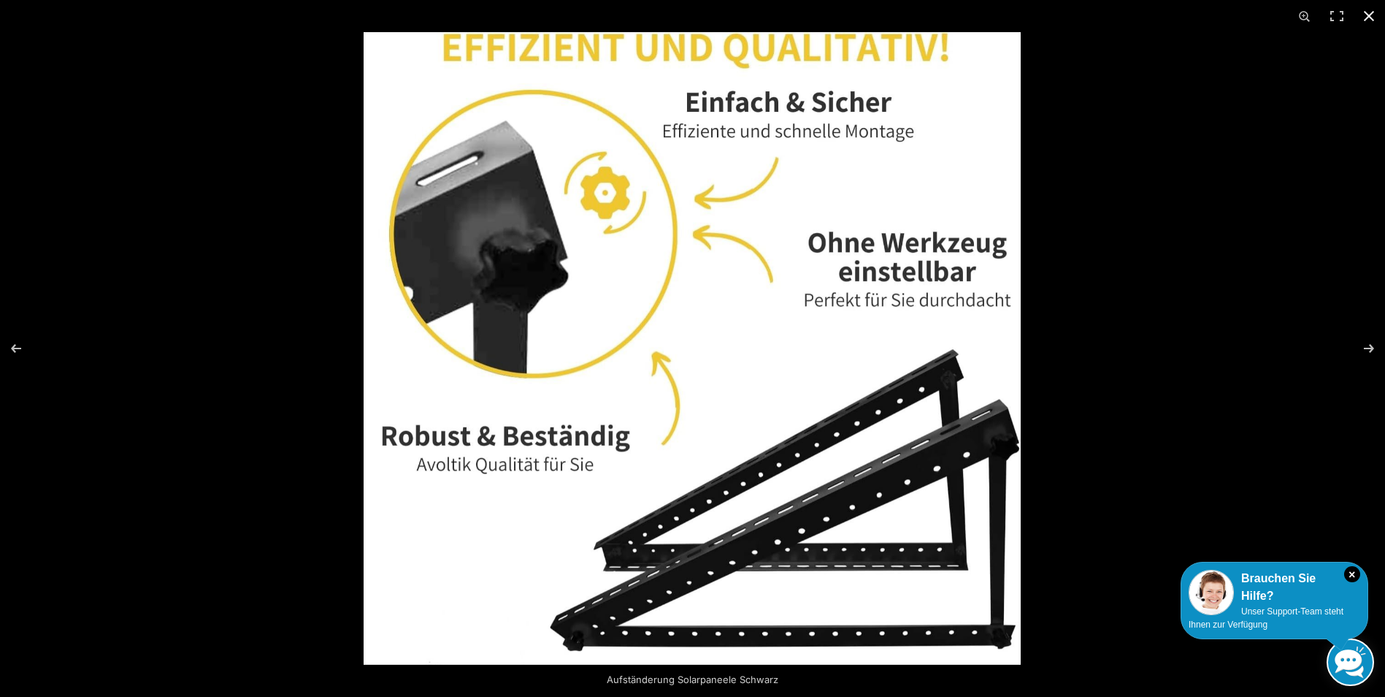
click at [1373, 14] on button "Close (Esc)" at bounding box center [1369, 16] width 32 height 32
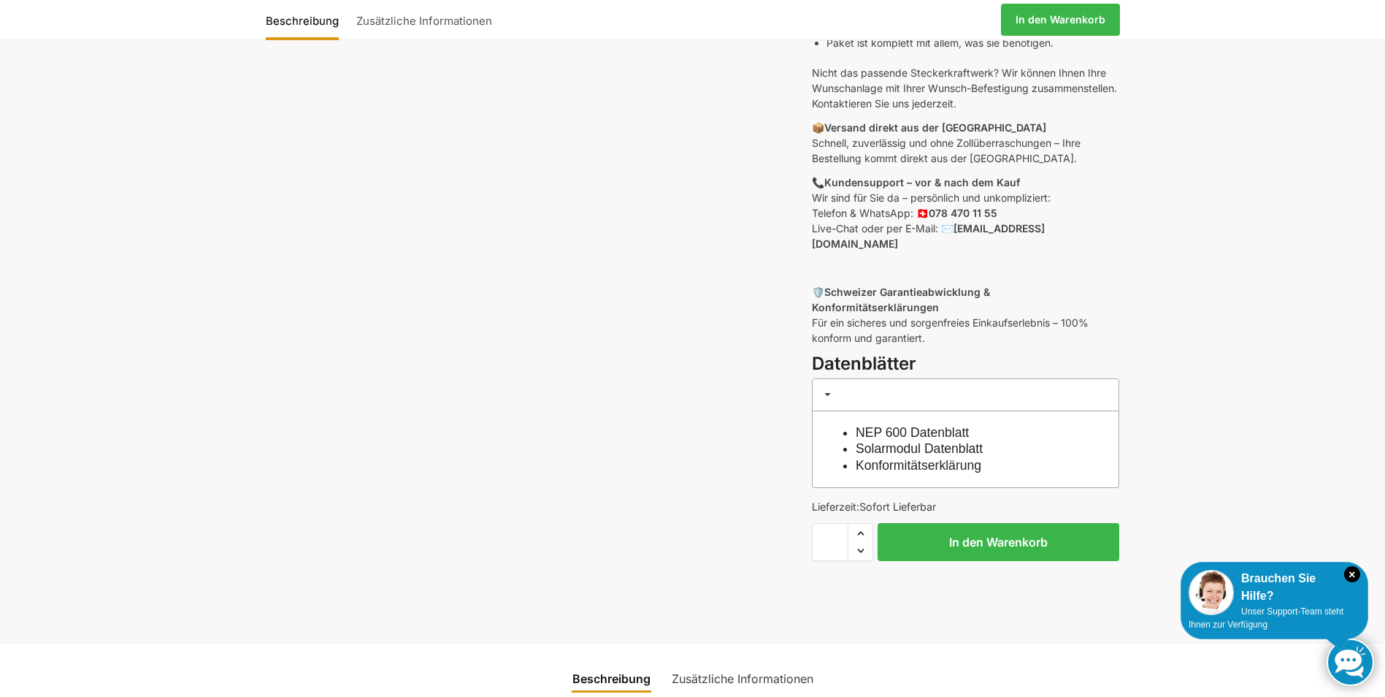
scroll to position [511, 0]
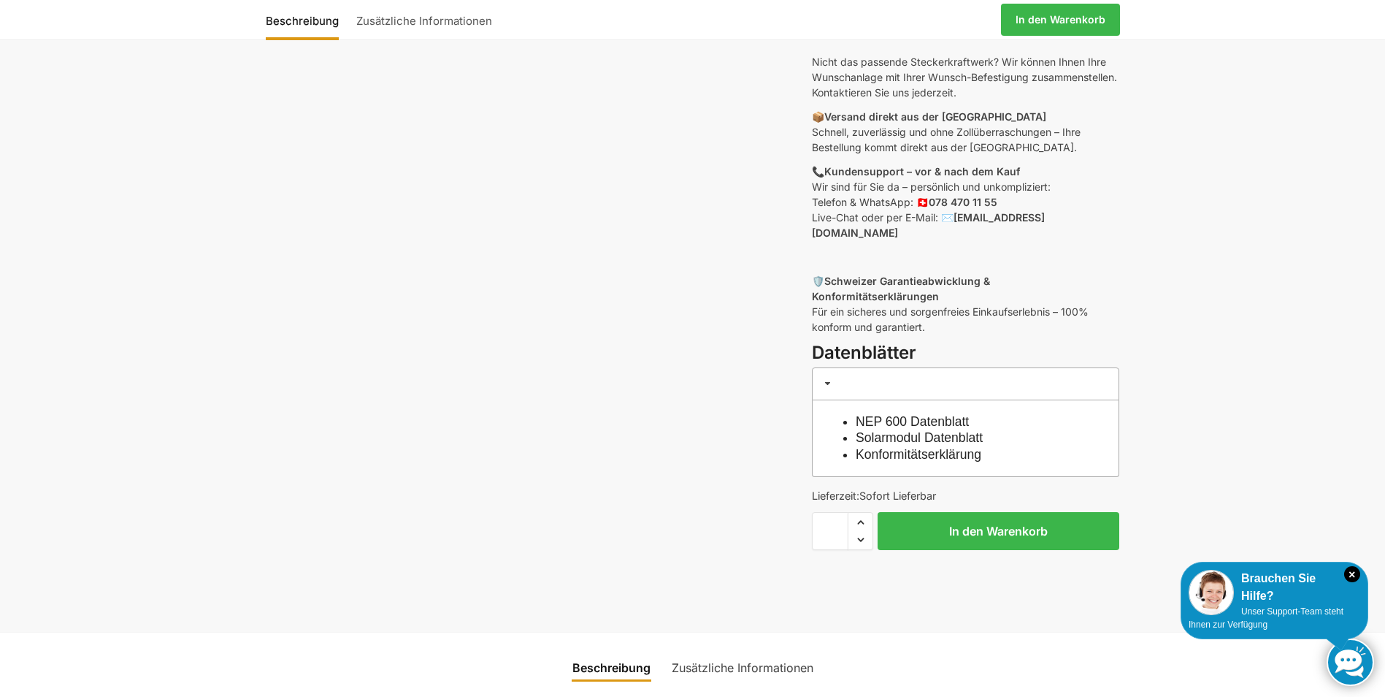
click at [919, 430] on link "Solarmodul Datenblatt" at bounding box center [919, 437] width 127 height 15
